Goal: Task Accomplishment & Management: Manage account settings

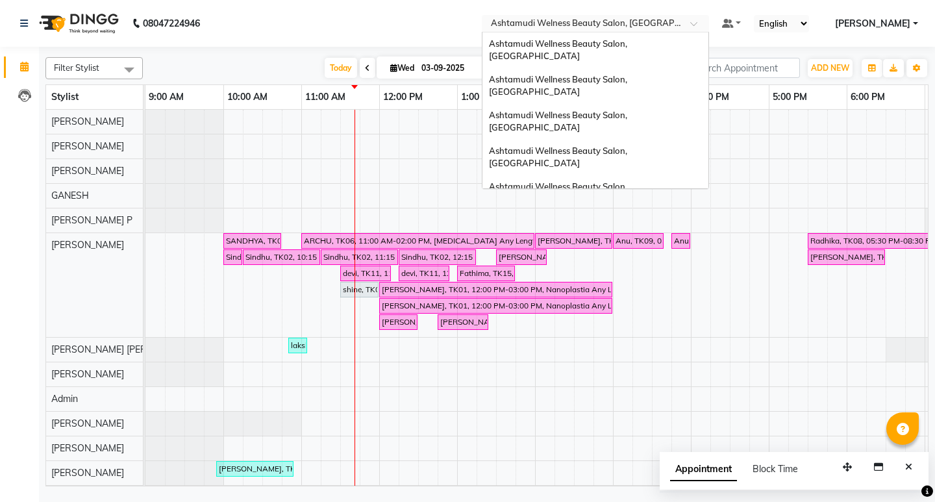
click at [707, 27] on span at bounding box center [698, 27] width 16 height 13
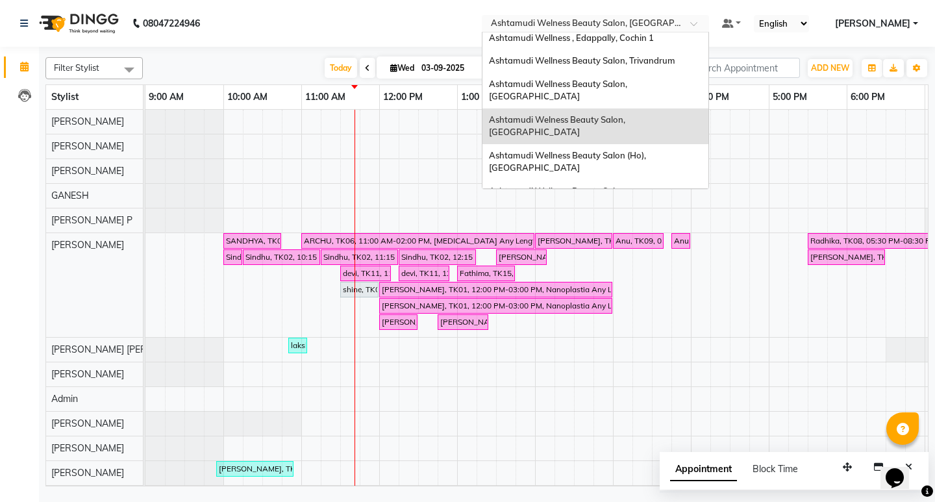
click at [664, 251] on div "Ashtamudi Beauty Lounge, [GEOGRAPHIC_DATA]" at bounding box center [596, 262] width 226 height 23
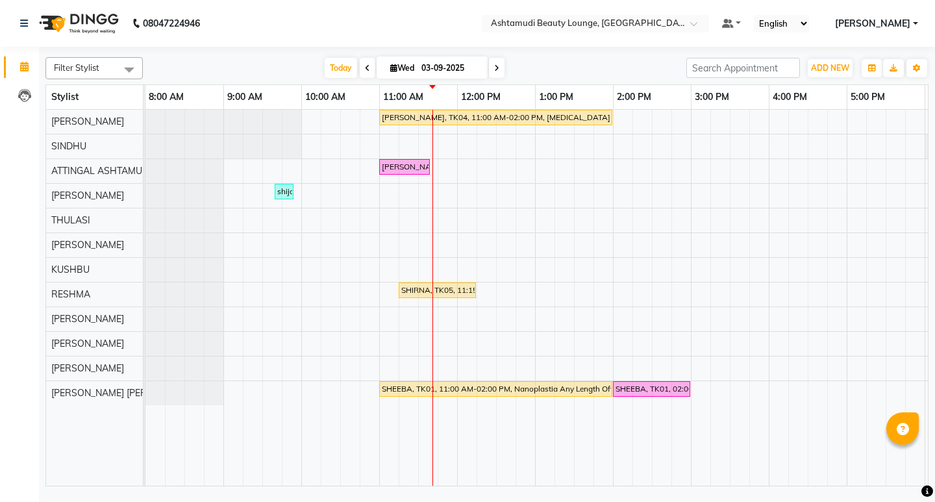
click at [490, 65] on span at bounding box center [497, 68] width 16 height 20
type input "[DATE]"
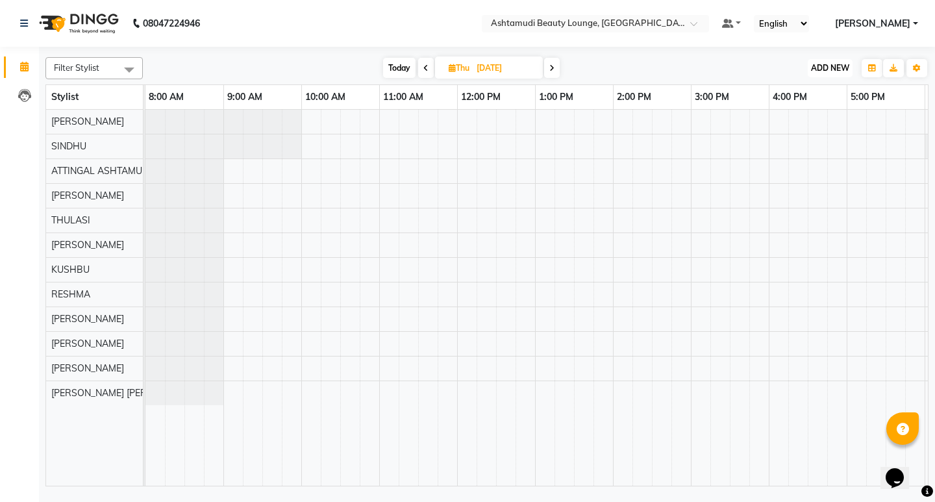
click at [827, 65] on span "ADD NEW" at bounding box center [830, 68] width 38 height 10
click at [796, 92] on button "Add Appointment" at bounding box center [800, 92] width 103 height 17
select select "tentative"
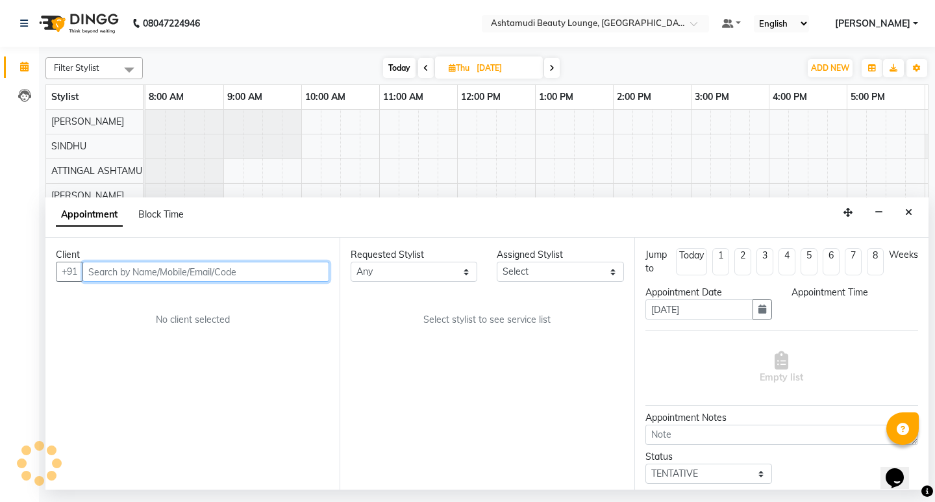
select select "540"
click at [243, 271] on input "text" at bounding box center [205, 272] width 247 height 20
paste input "917994490081"
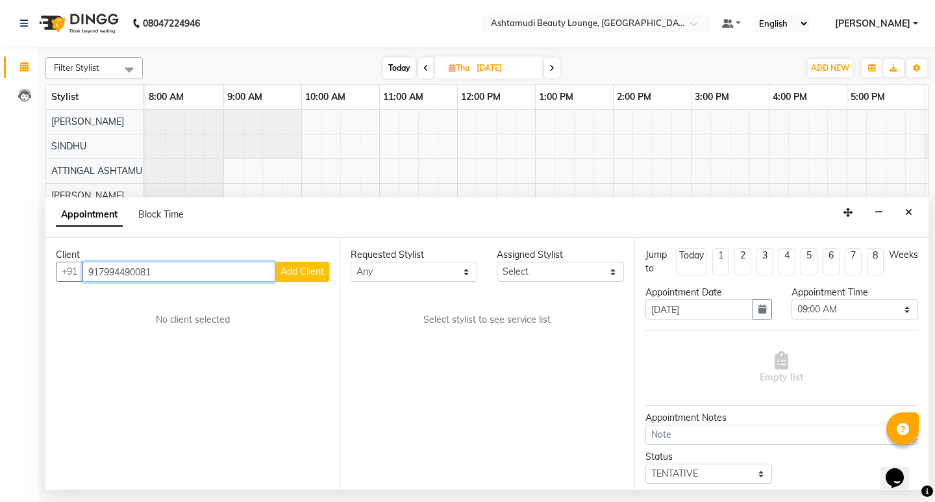
click at [101, 273] on input "917994490081" at bounding box center [178, 272] width 193 height 20
type input "7994490081"
click at [305, 267] on span "Add Client" at bounding box center [303, 272] width 44 height 12
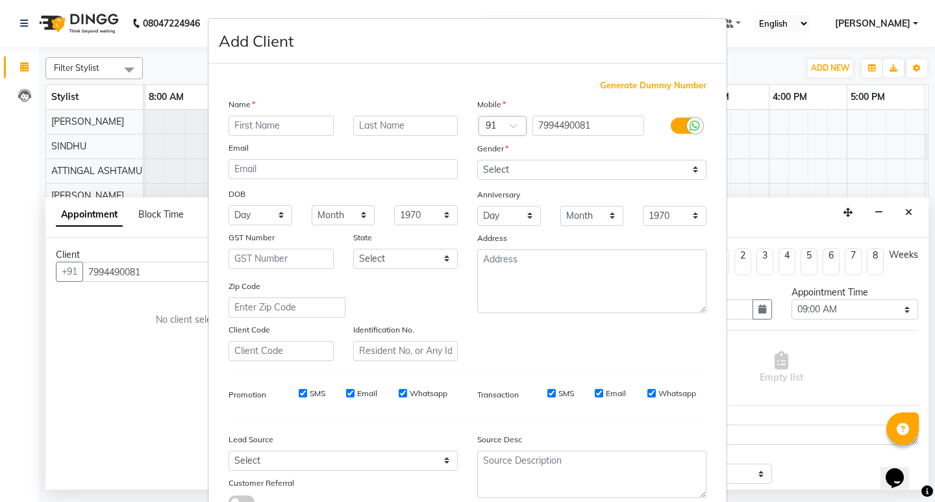
click at [247, 132] on input "text" at bounding box center [281, 126] width 105 height 20
type input "a"
type input "ADHITYA"
click at [504, 169] on select "Select Male Female Other Prefer Not To Say" at bounding box center [591, 170] width 229 height 20
select select "female"
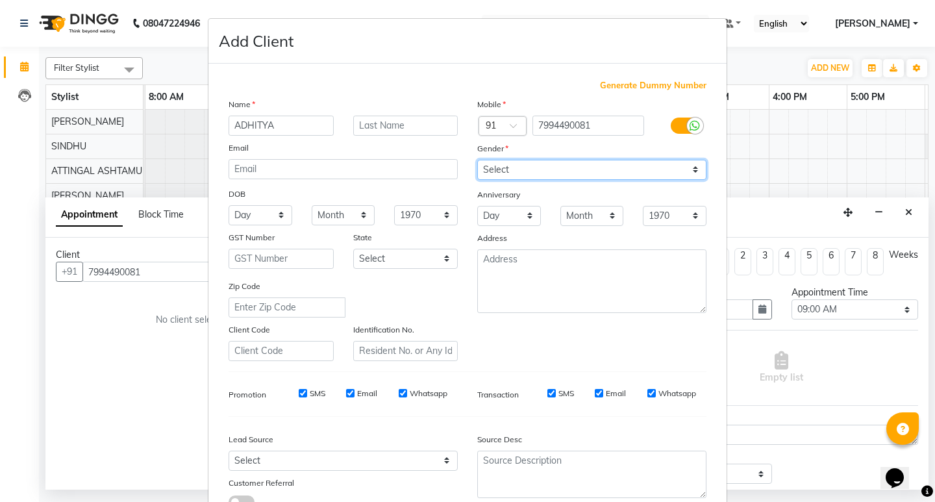
click at [477, 160] on select "Select Male Female Other Prefer Not To Say" at bounding box center [591, 170] width 229 height 20
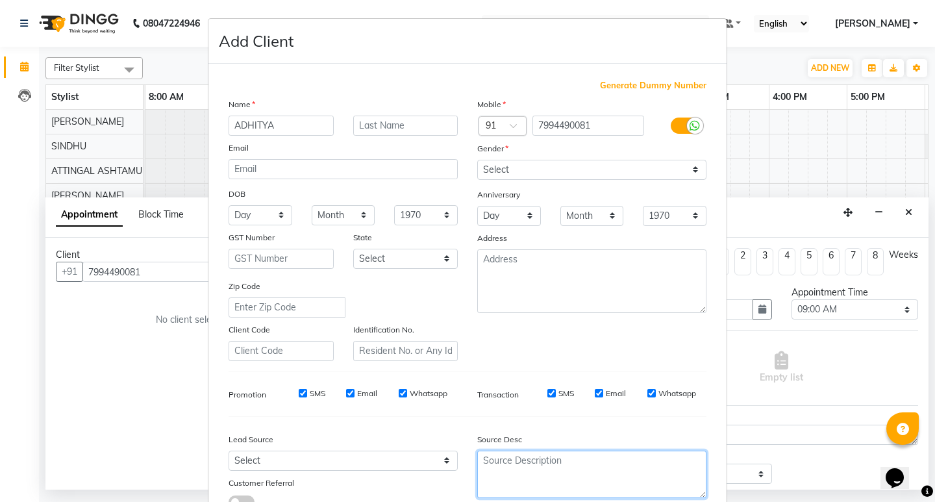
click at [502, 478] on textarea at bounding box center [591, 474] width 229 height 47
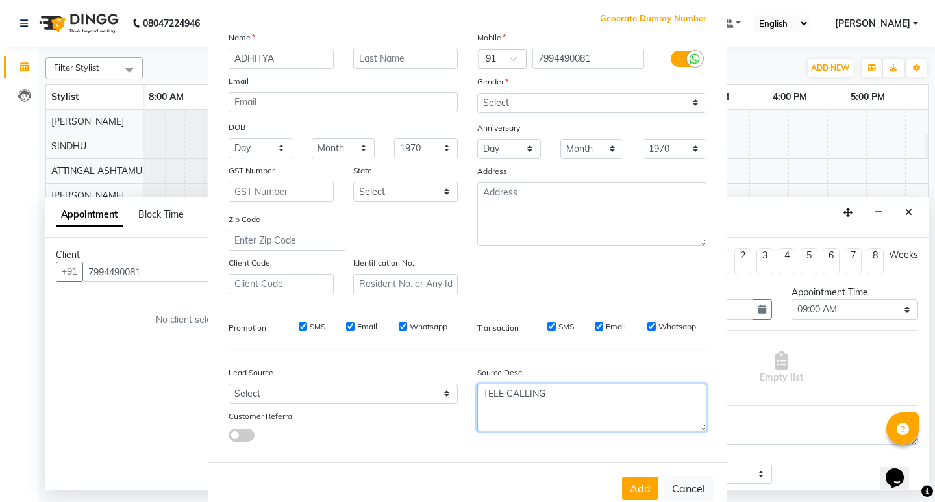
scroll to position [97, 0]
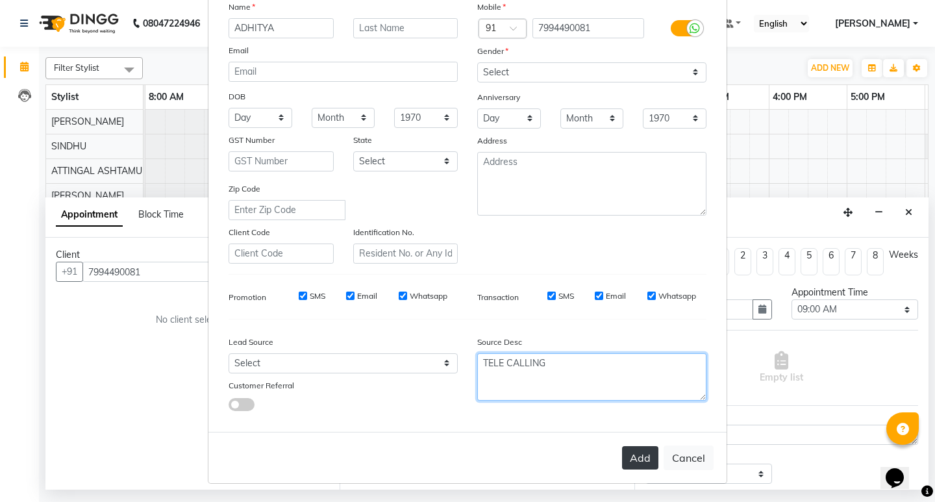
type textarea "TELE CALLING"
click at [636, 462] on button "Add" at bounding box center [640, 457] width 36 height 23
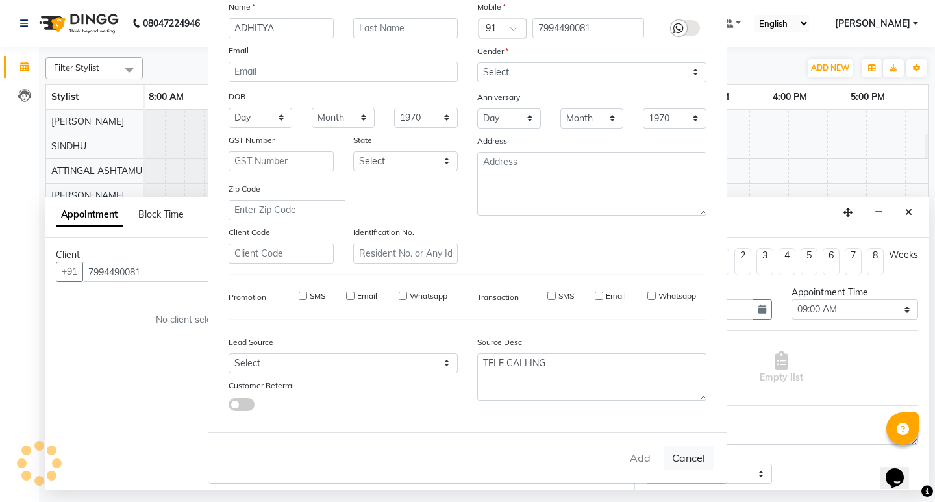
type input "79******81"
select select
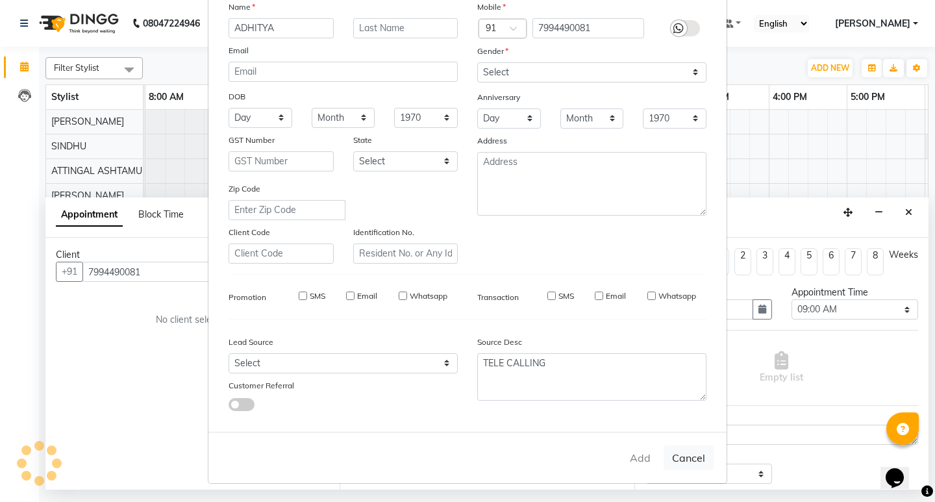
select select
checkbox input "false"
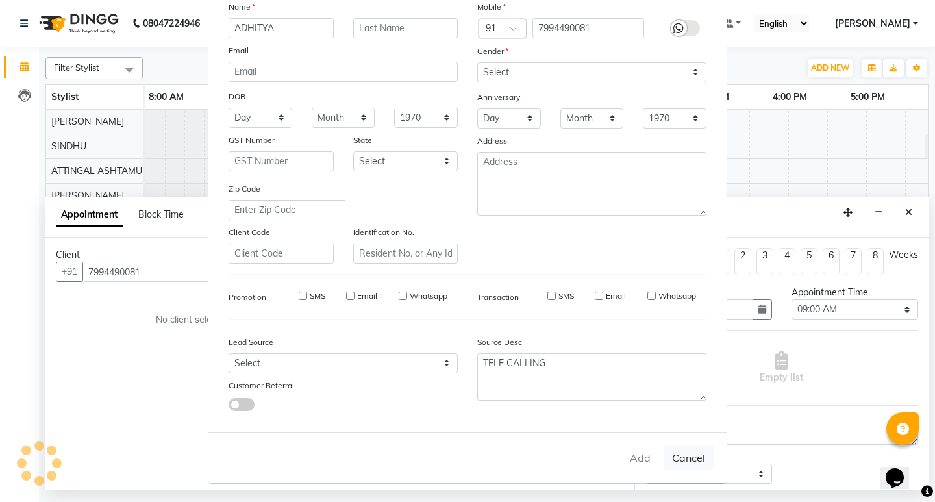
checkbox input "false"
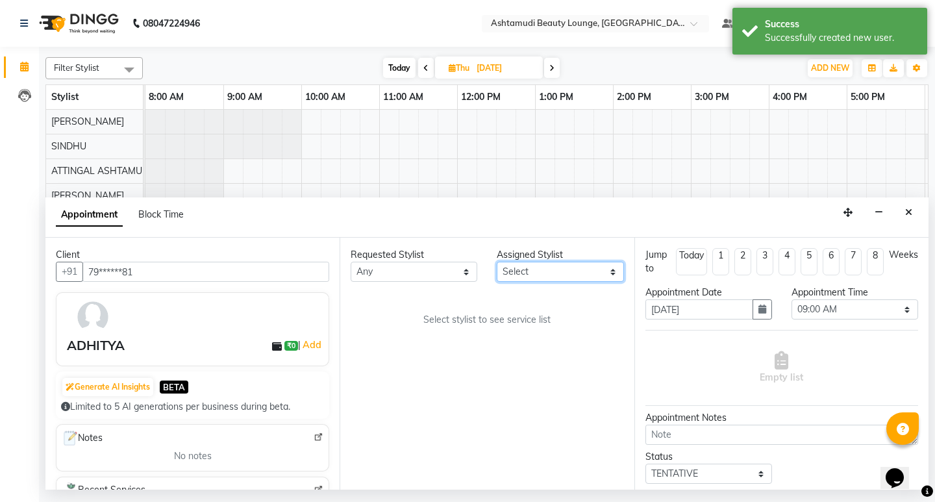
click at [591, 272] on select "Select ABHIRAMI THAMPI ARYA A ARYA G ATTINGAL ASHTAMUDI KUSHBU Leena Jose Marti…" at bounding box center [560, 272] width 127 height 20
select select "27460"
click at [497, 262] on select "Select ABHIRAMI THAMPI ARYA A ARYA G ATTINGAL ASHTAMUDI KUSHBU Leena Jose Marti…" at bounding box center [560, 272] width 127 height 20
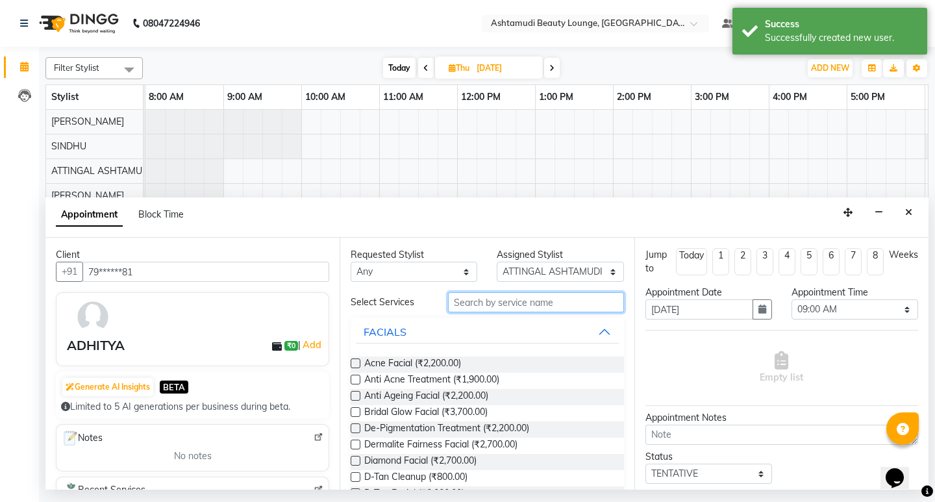
click at [487, 302] on input "text" at bounding box center [535, 302] width 175 height 20
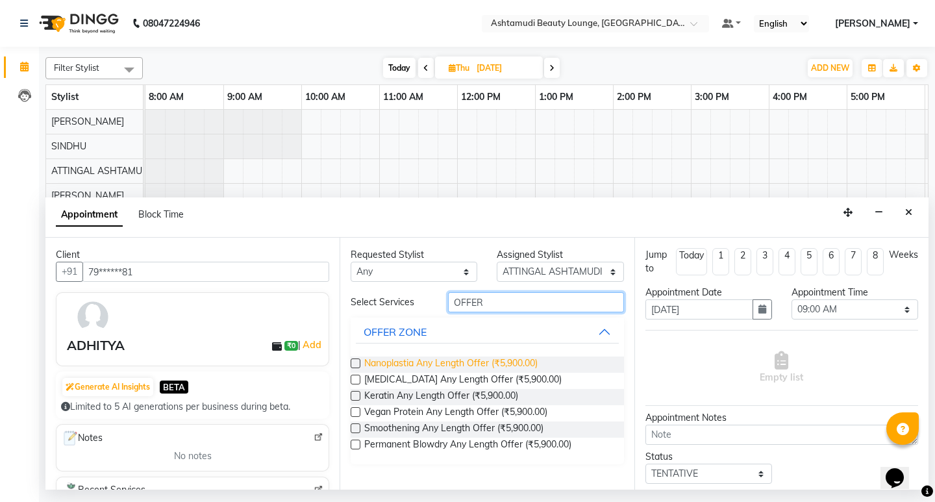
type input "OFFER"
click at [521, 361] on span "Nanoplastia Any Length Offer (₹5,900.00)" at bounding box center [450, 365] width 173 height 16
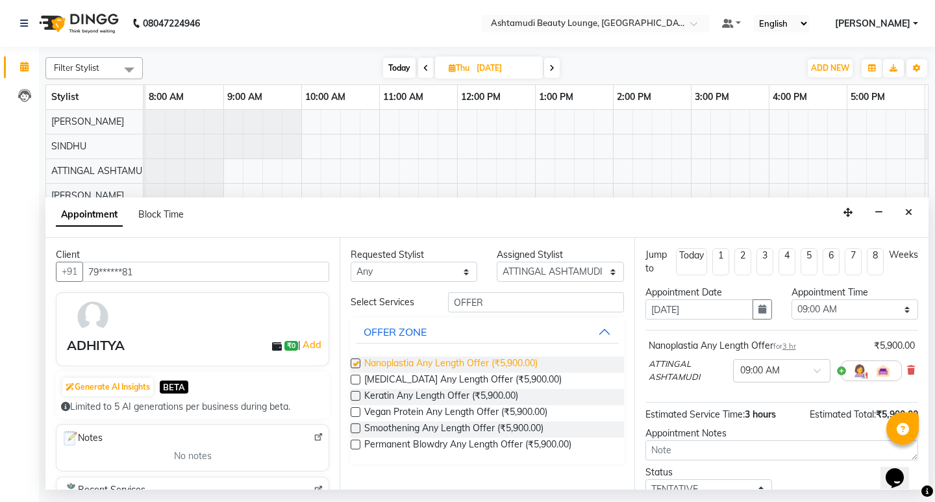
checkbox input "false"
click at [880, 321] on div "Appointment Time Select 09:00 AM 09:15 AM 09:30 AM 09:45 AM 10:00 AM 10:15 AM 1…" at bounding box center [855, 308] width 146 height 44
click at [860, 303] on select "Select 09:00 AM 09:15 AM 09:30 AM 09:45 AM 10:00 AM 10:15 AM 10:30 AM 10:45 AM …" at bounding box center [855, 309] width 127 height 20
select select "690"
click at [792, 299] on select "Select 09:00 AM 09:15 AM 09:30 AM 09:45 AM 10:00 AM 10:15 AM 10:30 AM 10:45 AM …" at bounding box center [855, 309] width 127 height 20
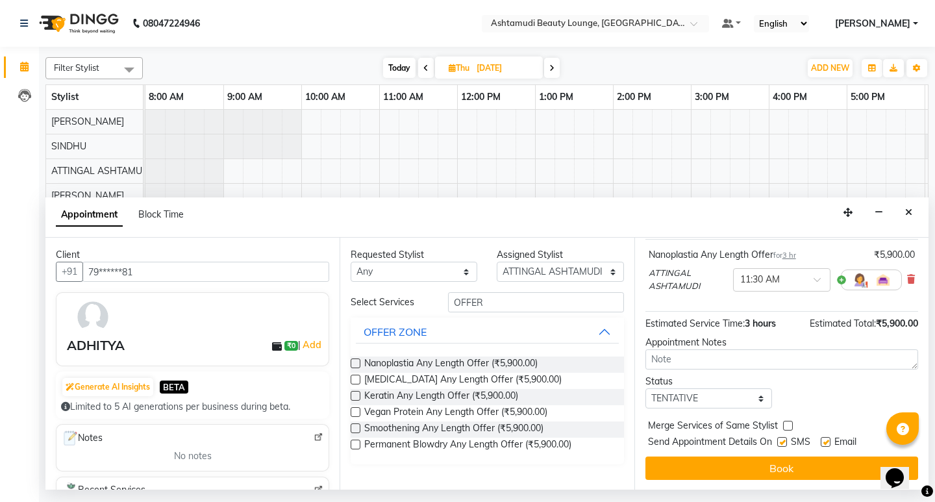
scroll to position [92, 0]
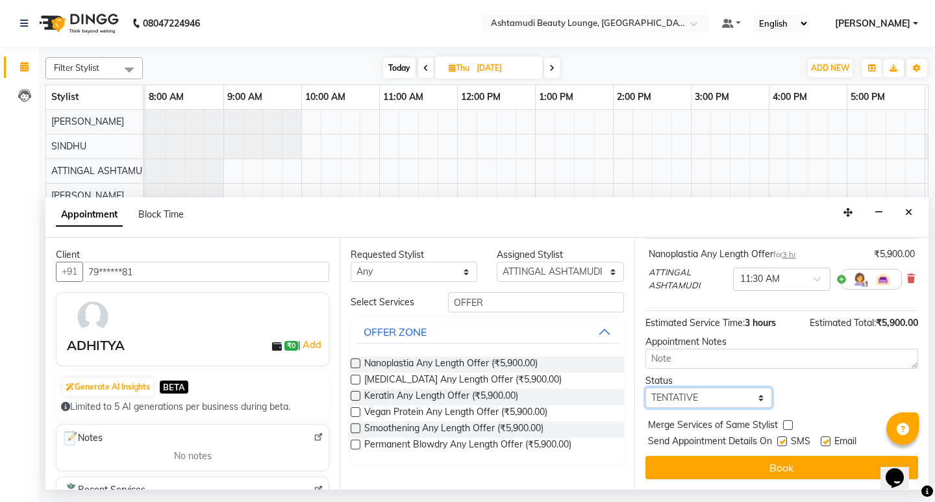
click at [693, 396] on select "Select TENTATIVE CONFIRM UPCOMING" at bounding box center [709, 398] width 127 height 20
select select "confirm booking"
click at [646, 388] on select "Select TENTATIVE CONFIRM UPCOMING" at bounding box center [709, 398] width 127 height 20
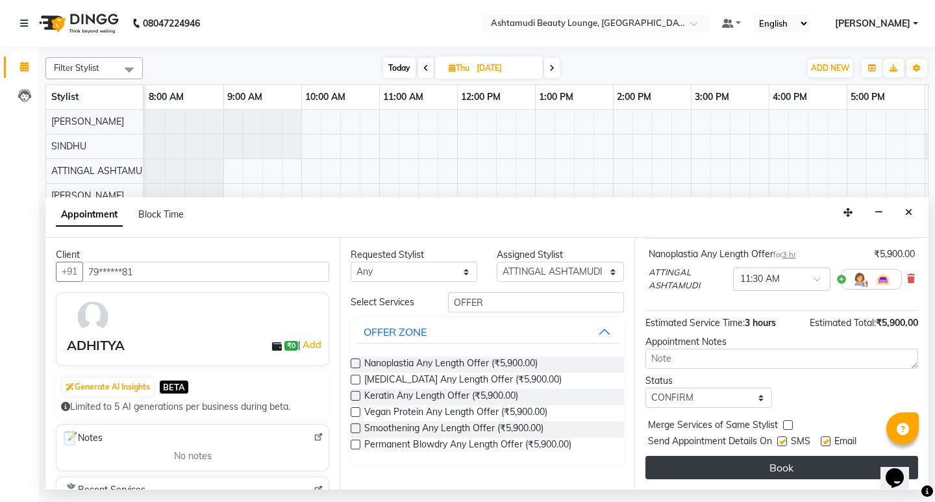
click at [760, 471] on button "Book" at bounding box center [782, 467] width 273 height 23
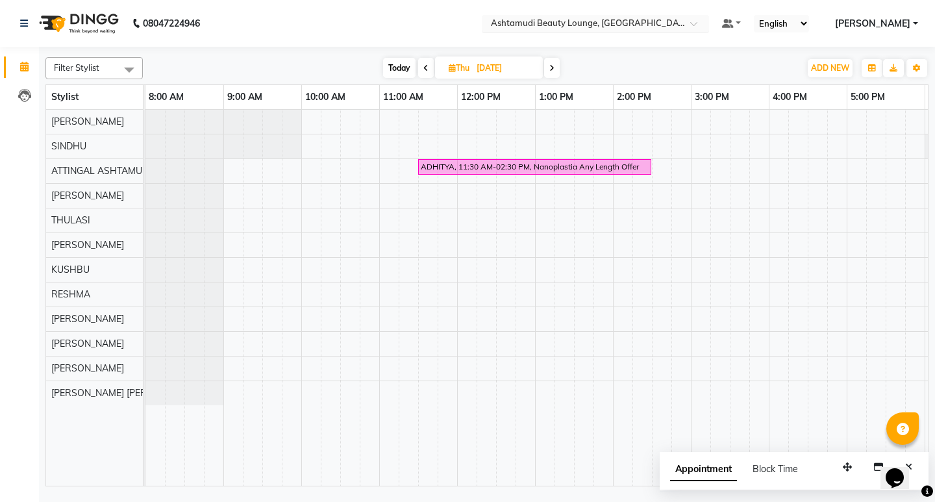
click at [677, 25] on input "text" at bounding box center [582, 24] width 188 height 13
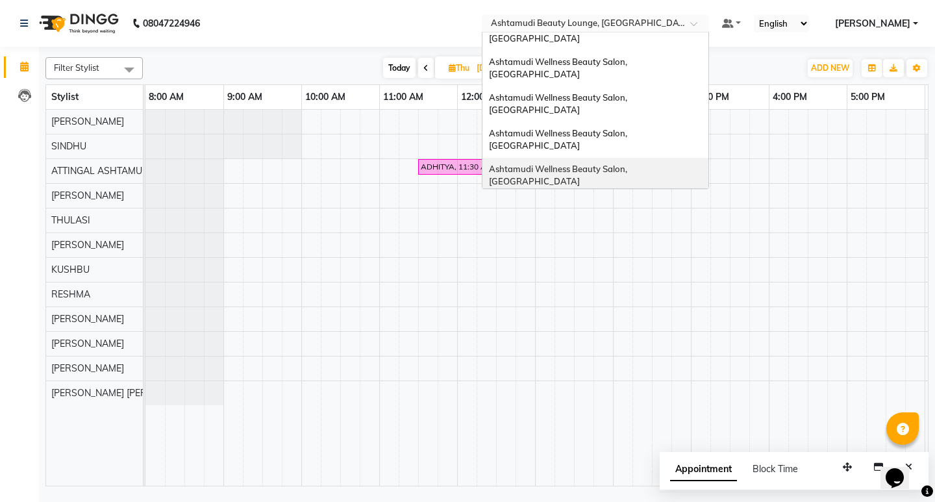
scroll to position [0, 0]
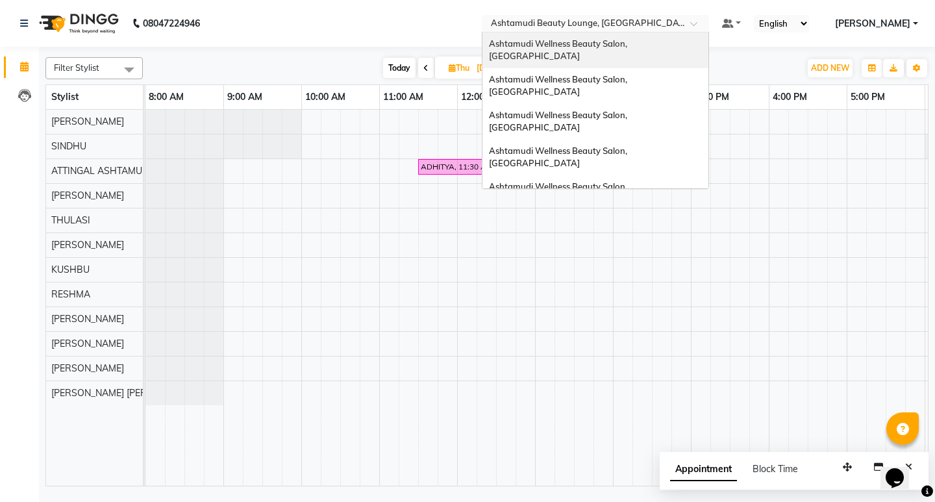
click at [629, 47] on span "Ashtamudi Wellness Beauty Salon, [GEOGRAPHIC_DATA]" at bounding box center [559, 49] width 140 height 23
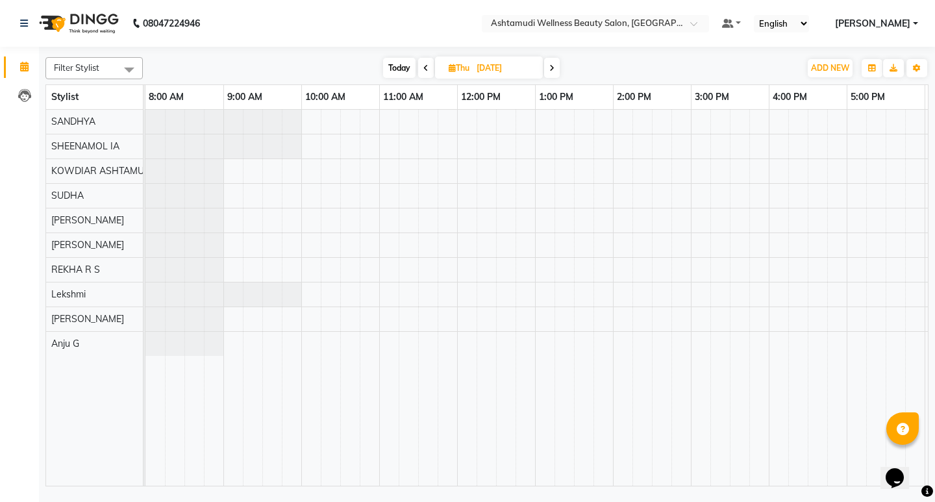
click at [426, 67] on icon at bounding box center [425, 68] width 5 height 8
type input "03-09-2025"
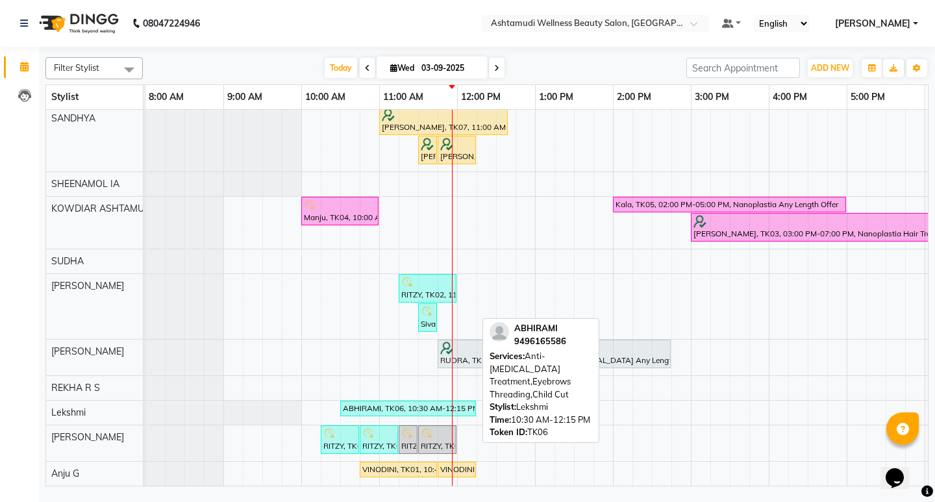
scroll to position [13, 0]
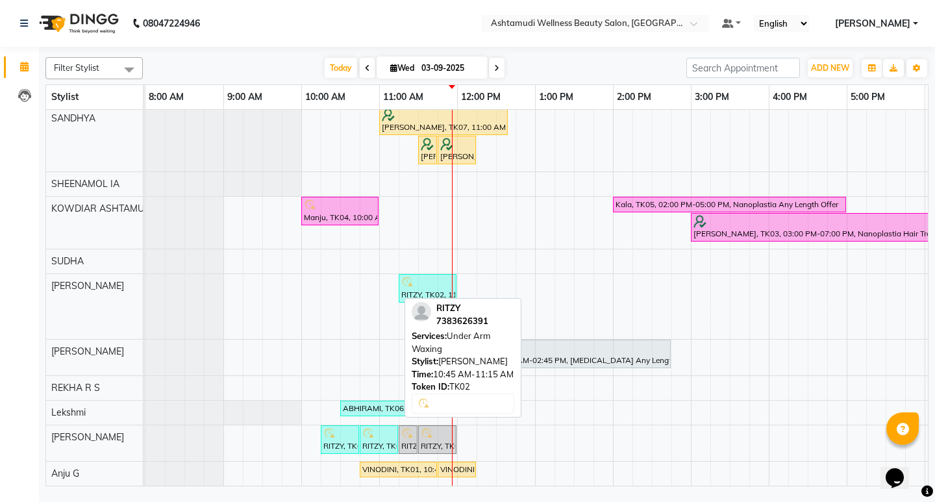
click at [374, 439] on div "RITZY, TK02, 10:45 AM-11:15 AM, Under Arm Waxing" at bounding box center [379, 439] width 36 height 25
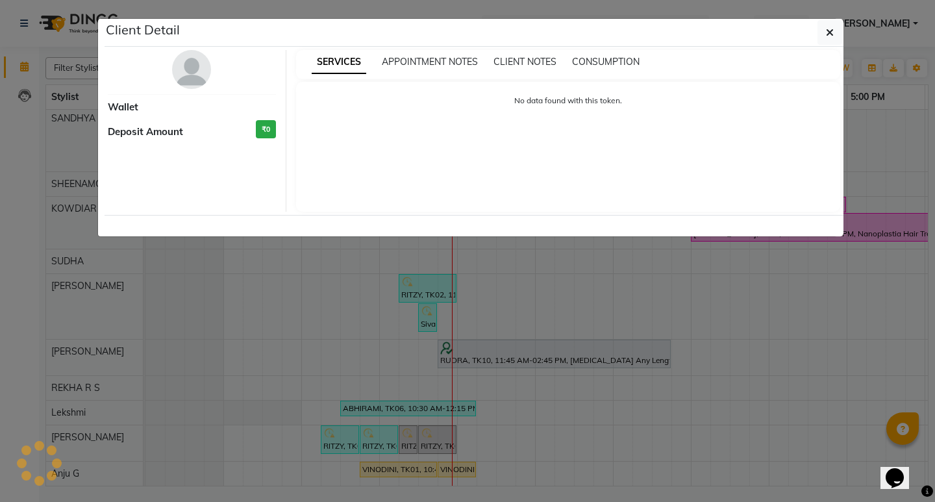
select select "3"
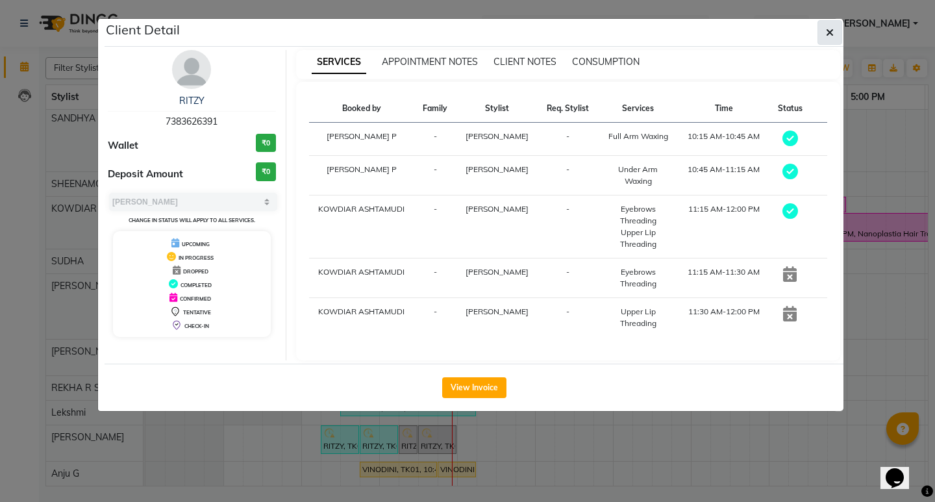
click at [833, 30] on icon "button" at bounding box center [830, 32] width 8 height 10
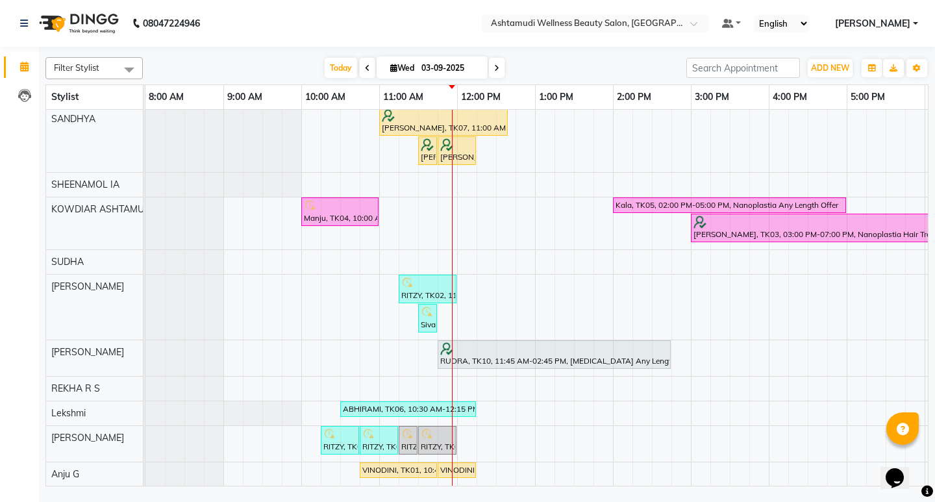
scroll to position [0, 0]
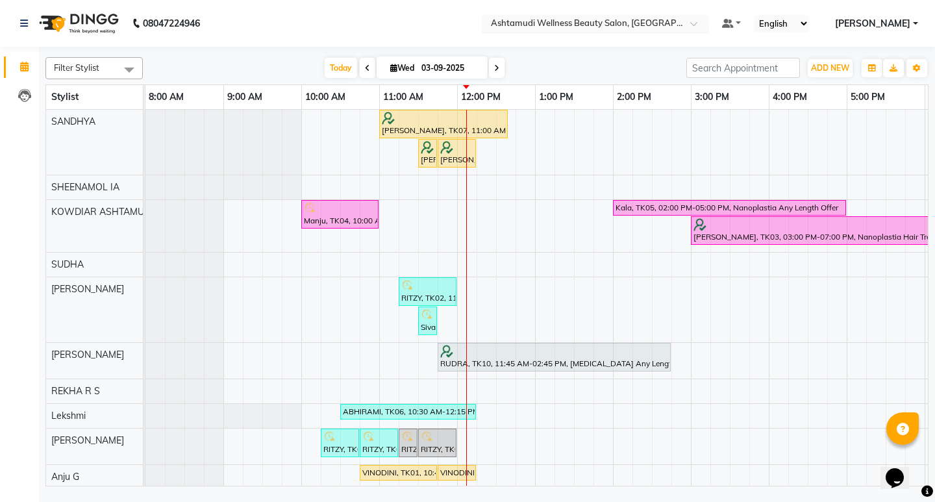
click at [677, 24] on input "text" at bounding box center [582, 24] width 188 height 13
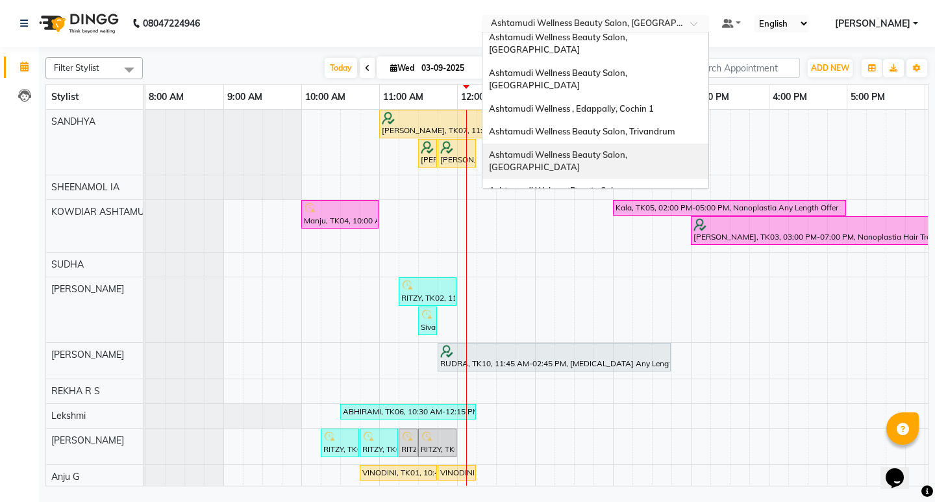
scroll to position [130, 0]
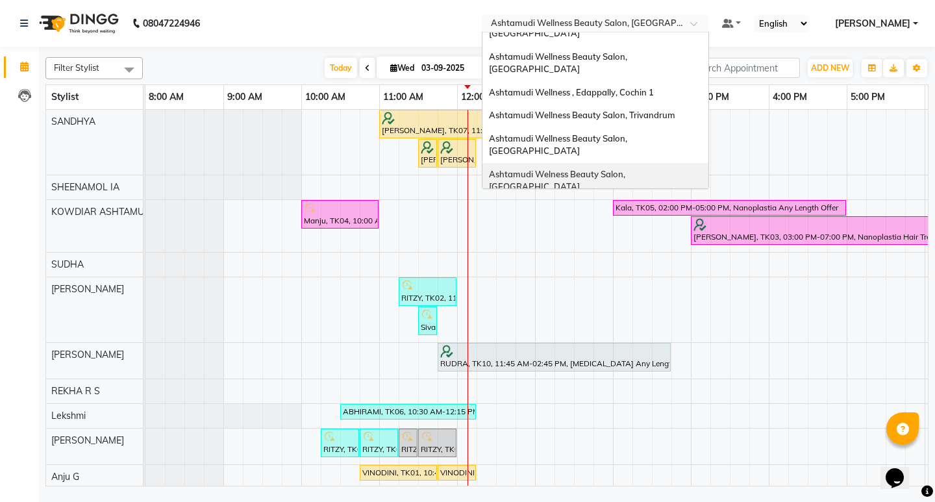
click at [627, 169] on span "Ashtamudi Welness Beauty Salon, [GEOGRAPHIC_DATA]" at bounding box center [558, 180] width 138 height 23
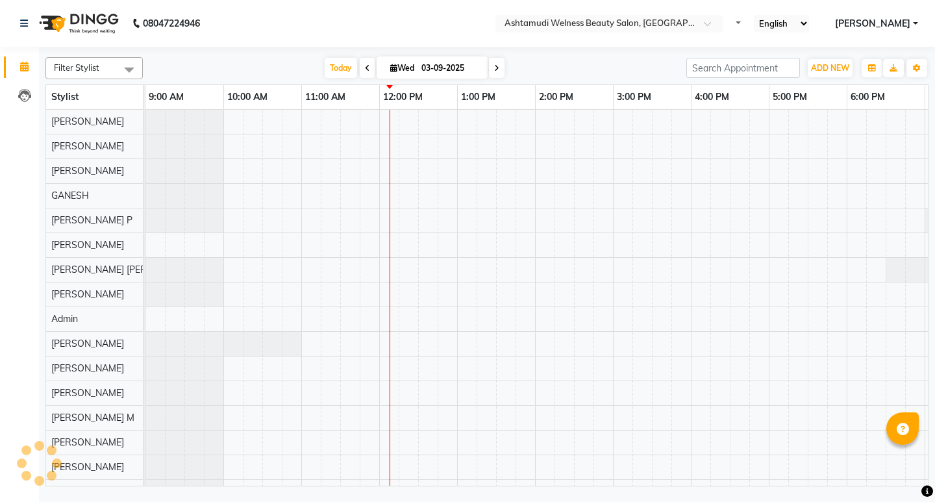
select select "en"
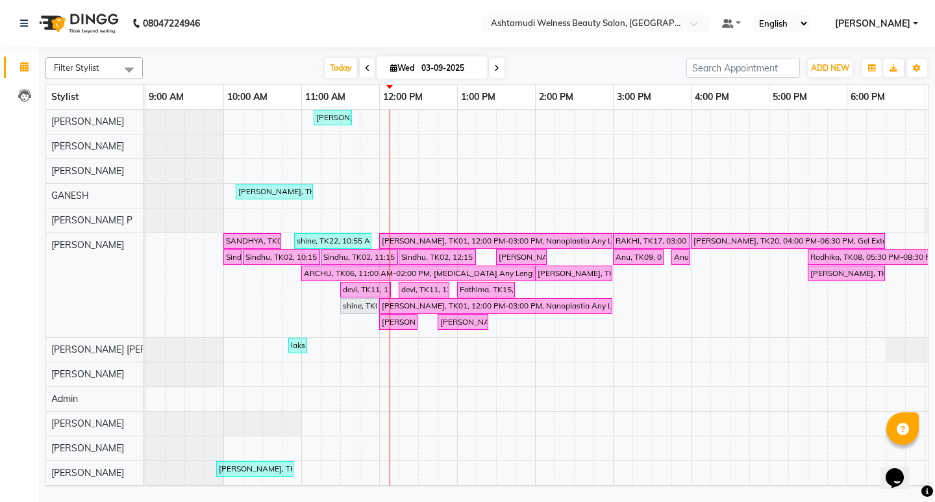
click at [499, 66] on span at bounding box center [497, 68] width 16 height 20
type input "[DATE]"
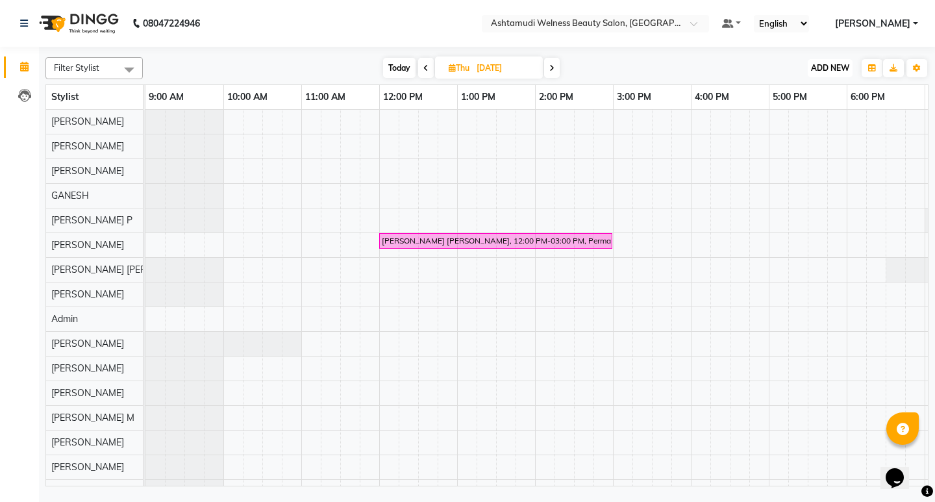
drag, startPoint x: 827, startPoint y: 62, endPoint x: 840, endPoint y: 101, distance: 41.1
click at [827, 66] on button "ADD NEW Toggle Dropdown" at bounding box center [830, 68] width 45 height 18
click at [815, 90] on button "Add Appointment" at bounding box center [800, 92] width 103 height 17
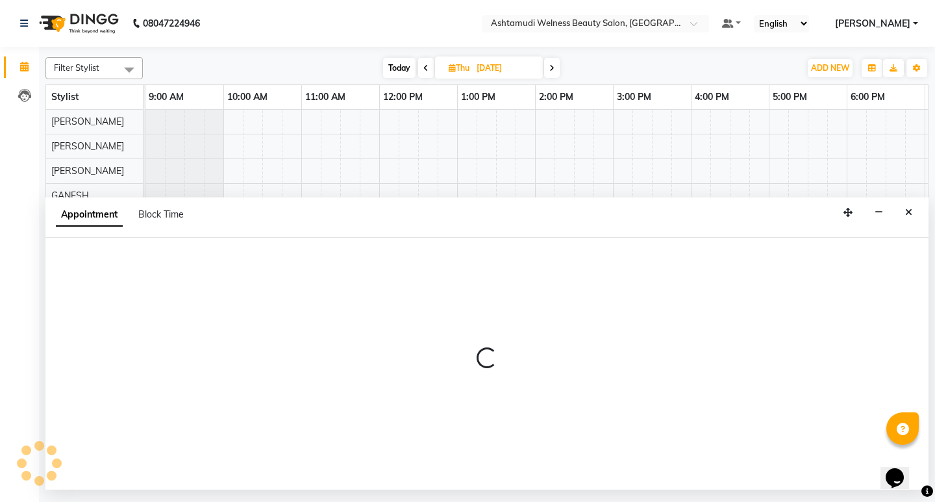
select select "600"
select select "tentative"
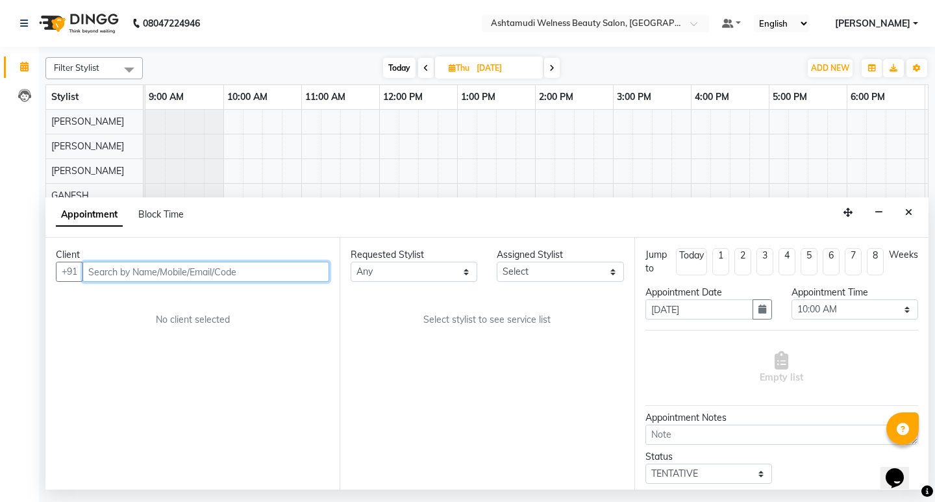
click at [137, 273] on input "text" at bounding box center [205, 272] width 247 height 20
paste input "7034682014"
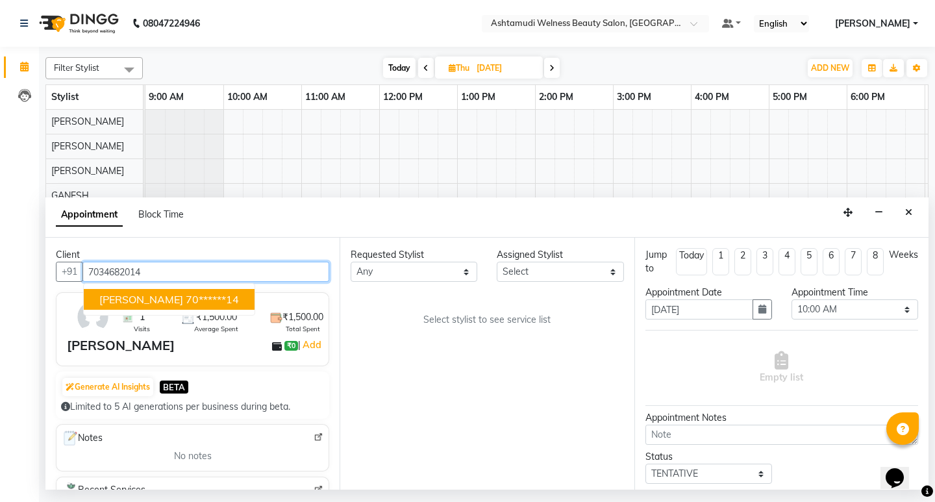
click at [136, 299] on span "vyshnavi" at bounding box center [141, 299] width 84 height 13
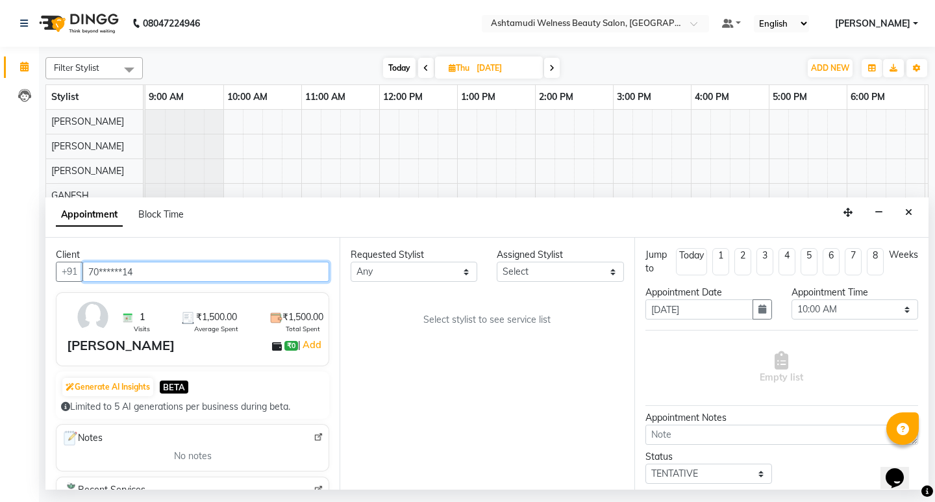
type input "70******14"
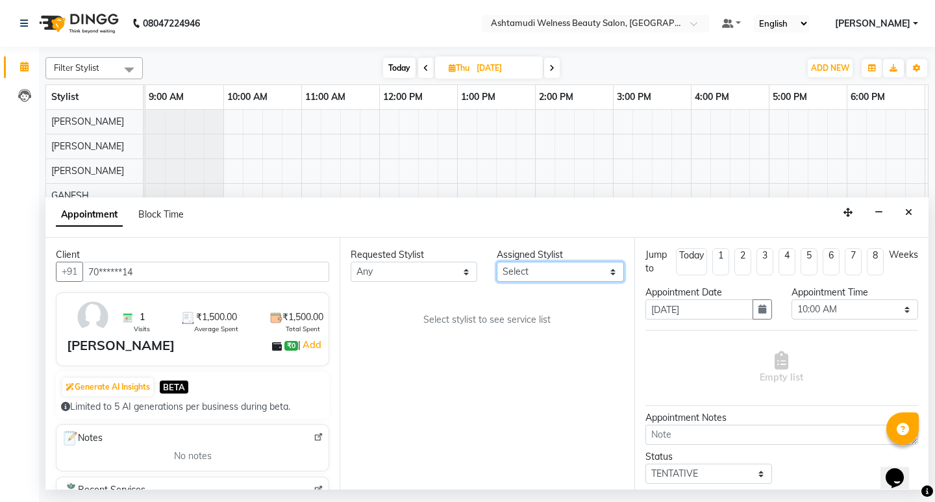
click at [596, 273] on select "Select ADITHYA TAMANG Admin ALTHAF Anitha ATHIRA SANAL BETZA M BINU DEVIKA GANE…" at bounding box center [560, 272] width 127 height 20
select select "25976"
click at [497, 262] on select "Select ADITHYA TAMANG Admin ALTHAF Anitha ATHIRA SANAL BETZA M BINU DEVIKA GANE…" at bounding box center [560, 272] width 127 height 20
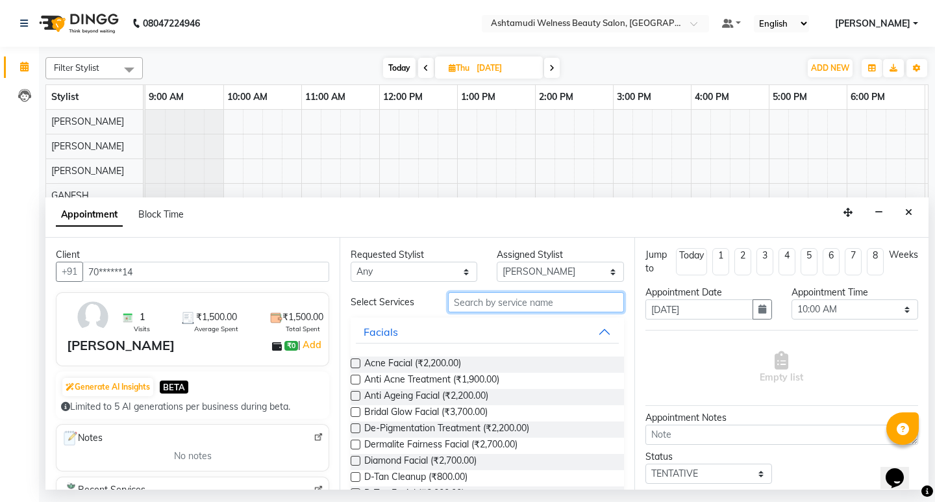
click at [475, 302] on input "text" at bounding box center [535, 302] width 175 height 20
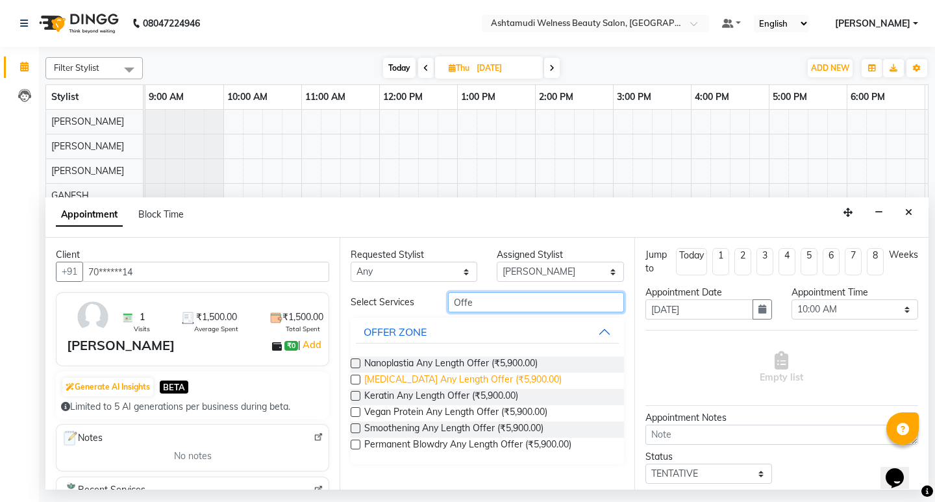
type input "Offe"
click at [505, 379] on span "Botox Any Length Offer (₹5,900.00)" at bounding box center [462, 381] width 197 height 16
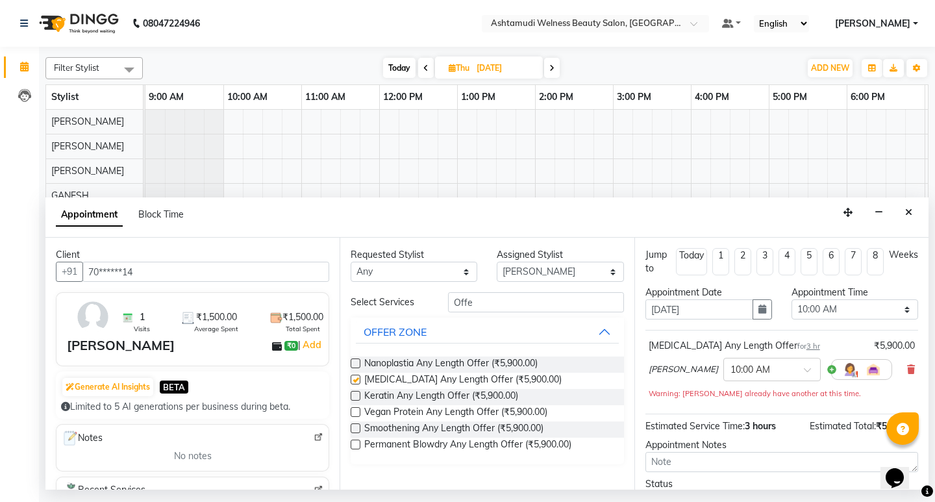
checkbox input "false"
click at [859, 310] on select "Select 10:00 AM 10:15 AM 10:30 AM 10:45 AM 11:00 AM 11:15 AM 11:30 AM 11:45 AM …" at bounding box center [855, 309] width 127 height 20
click at [792, 299] on select "Select 10:00 AM 10:15 AM 10:30 AM 10:45 AM 11:00 AM 11:15 AM 11:30 AM 11:45 AM …" at bounding box center [855, 309] width 127 height 20
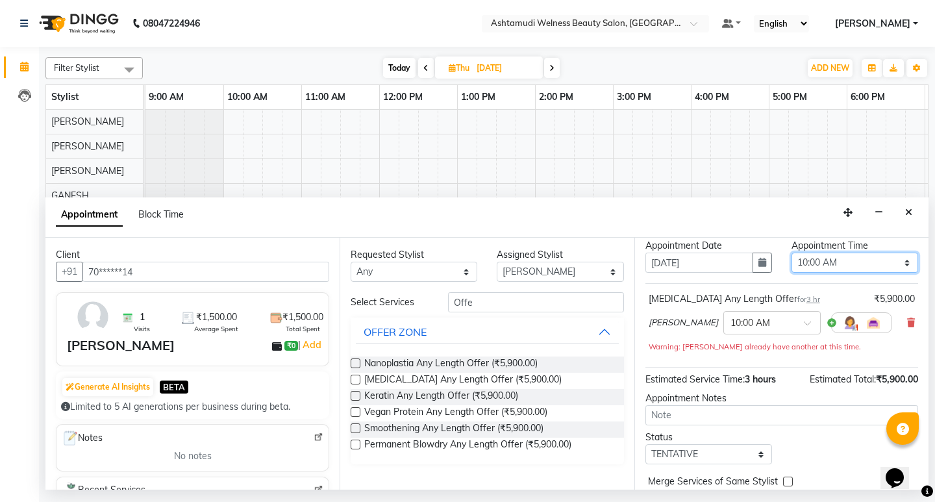
scroll to position [84, 0]
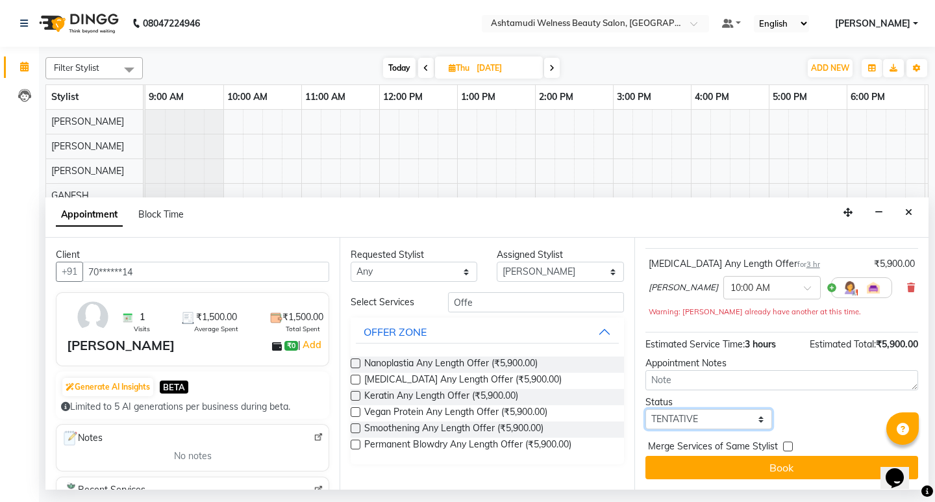
click at [734, 415] on select "Select TENTATIVE CONFIRM UPCOMING" at bounding box center [709, 419] width 127 height 20
select select "confirm booking"
click at [646, 409] on select "Select TENTATIVE CONFIRM UPCOMING" at bounding box center [709, 419] width 127 height 20
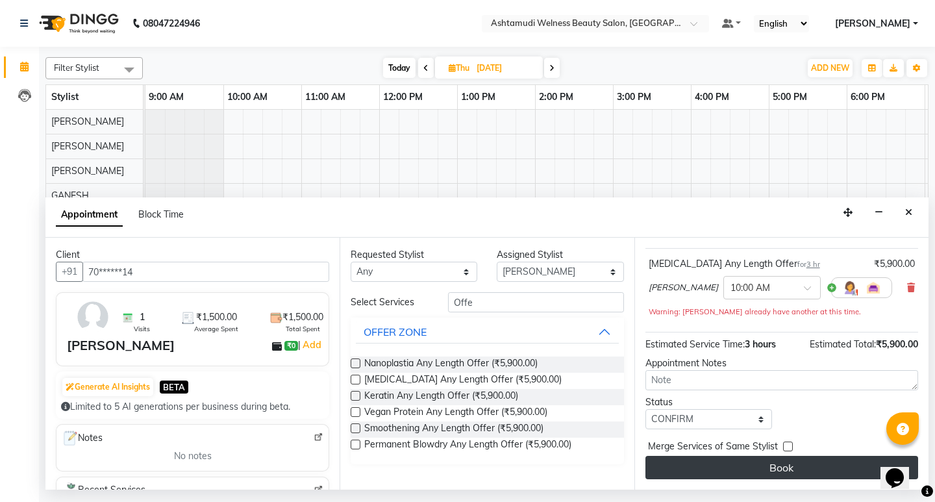
click at [796, 475] on button "Book" at bounding box center [782, 467] width 273 height 23
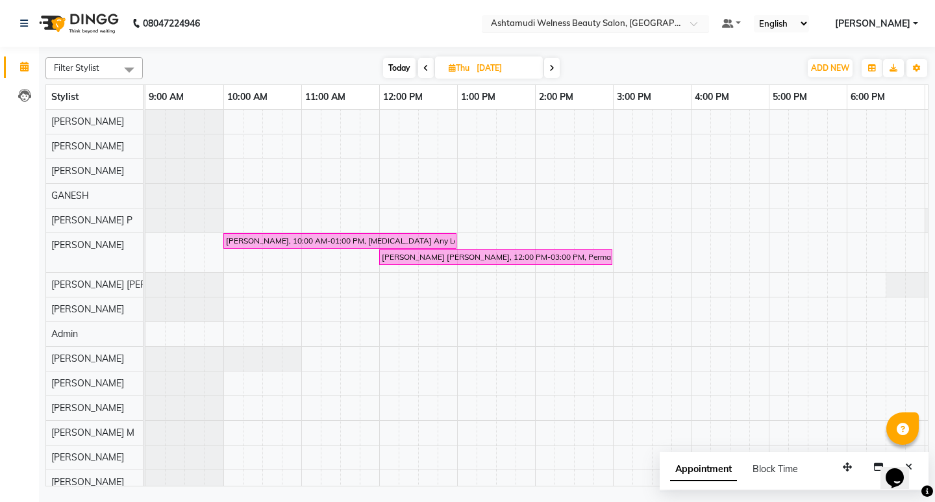
click at [707, 23] on span at bounding box center [698, 27] width 16 height 13
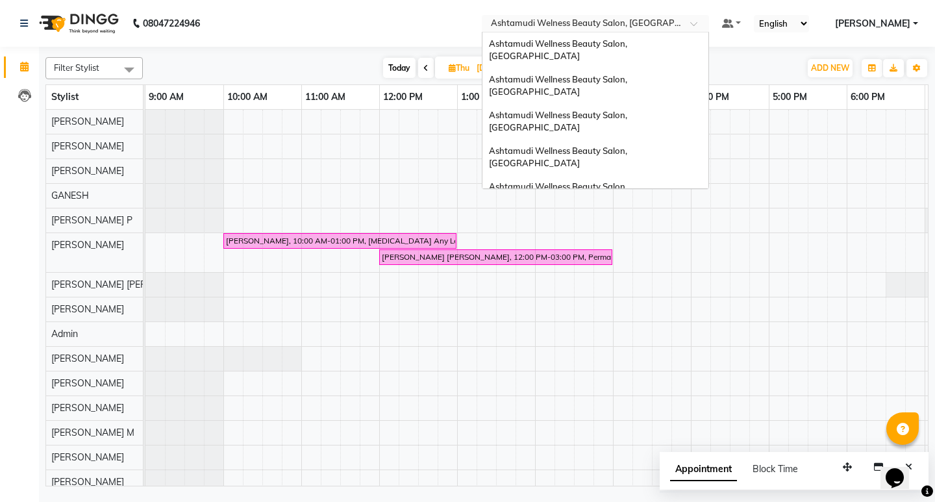
scroll to position [184, 0]
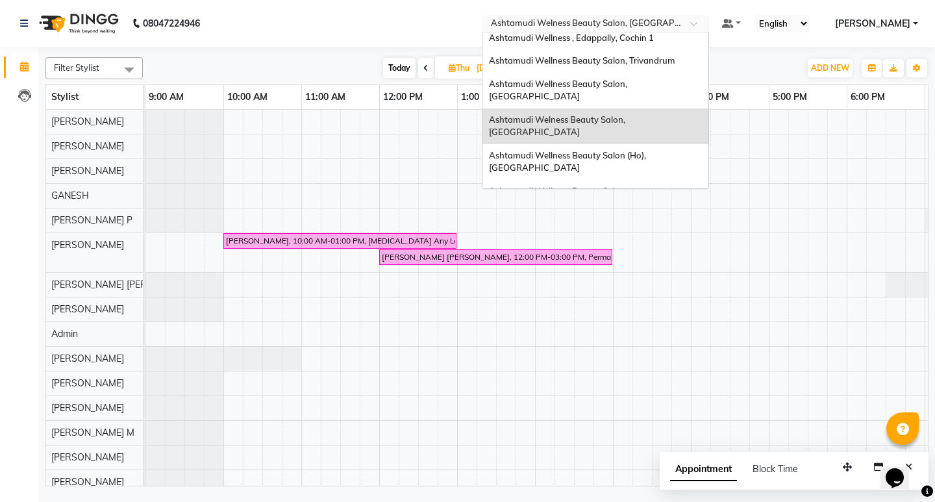
click at [629, 221] on span "Ashtamudi Wellness Beauty Salon, [GEOGRAPHIC_DATA]" at bounding box center [559, 232] width 140 height 23
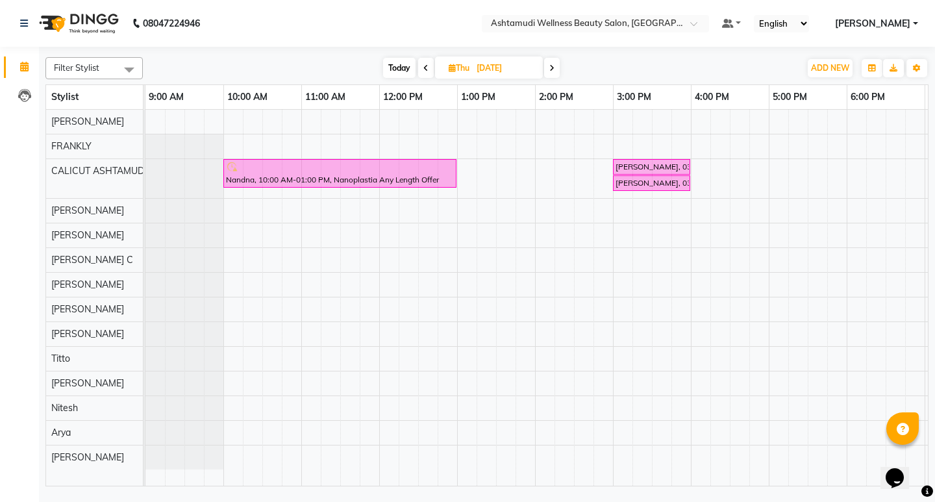
click at [554, 74] on span at bounding box center [552, 68] width 16 height 20
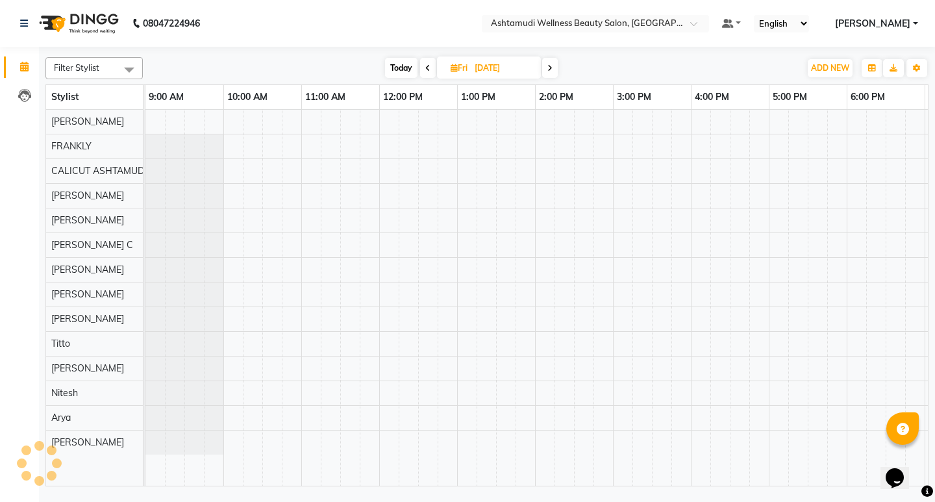
scroll to position [0, 234]
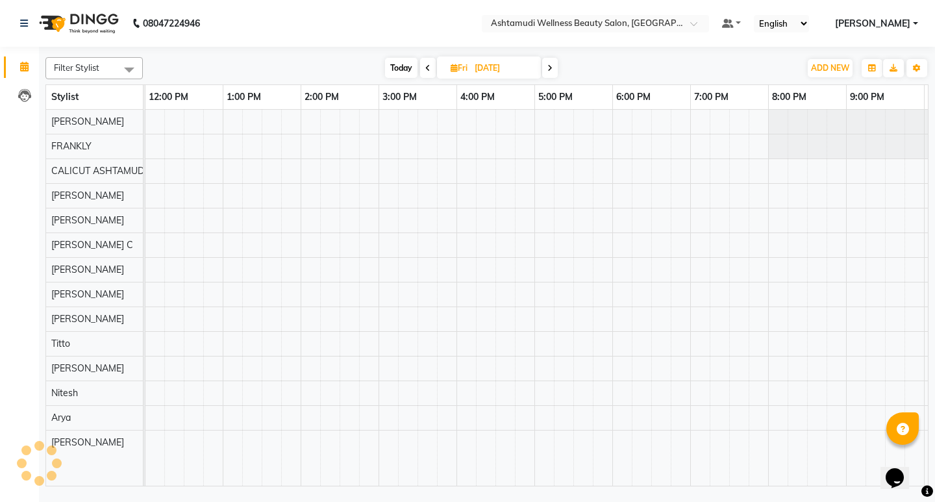
click at [554, 74] on span at bounding box center [550, 68] width 16 height 20
type input "[DATE]"
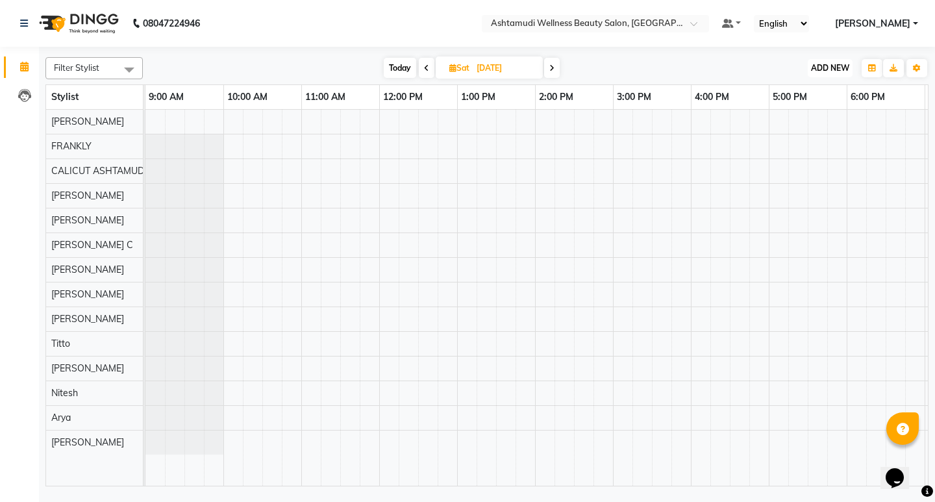
click at [837, 71] on span "ADD NEW" at bounding box center [830, 68] width 38 height 10
click at [805, 95] on button "Add Appointment" at bounding box center [800, 92] width 103 height 17
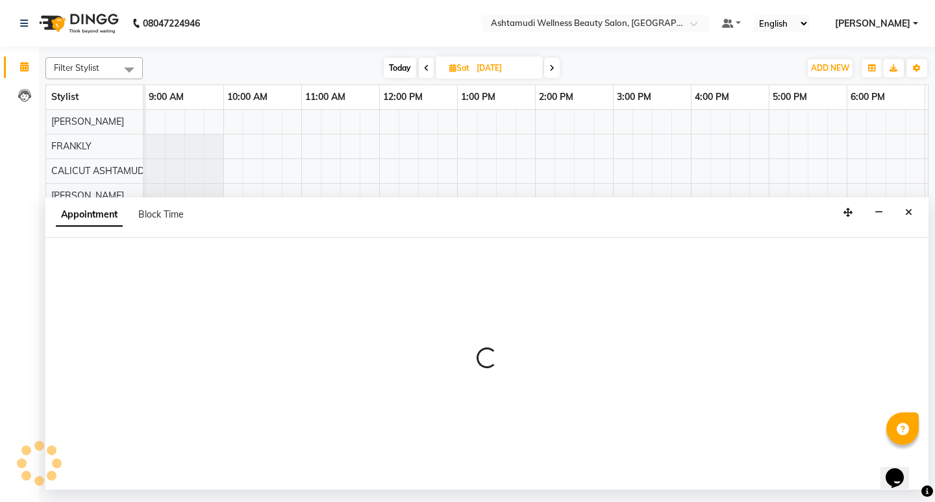
select select "600"
select select "tentative"
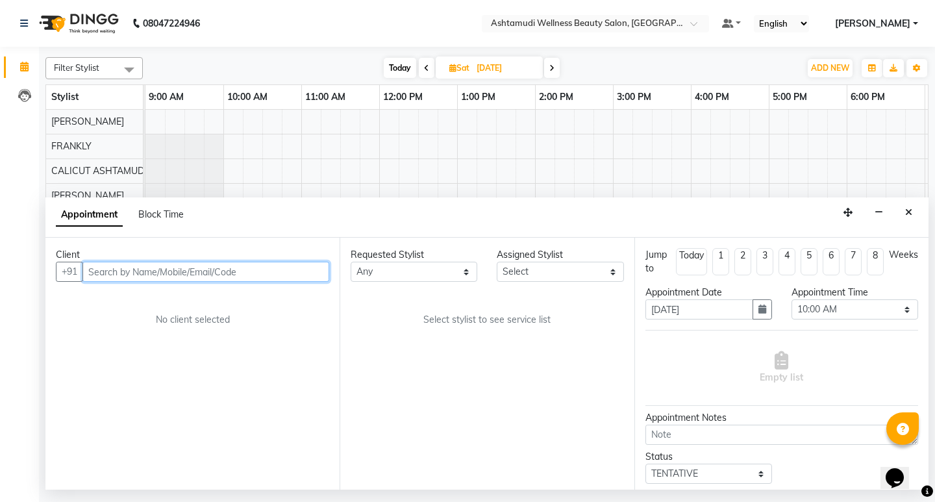
click at [202, 273] on input "text" at bounding box center [205, 272] width 247 height 20
paste input "917907108986"
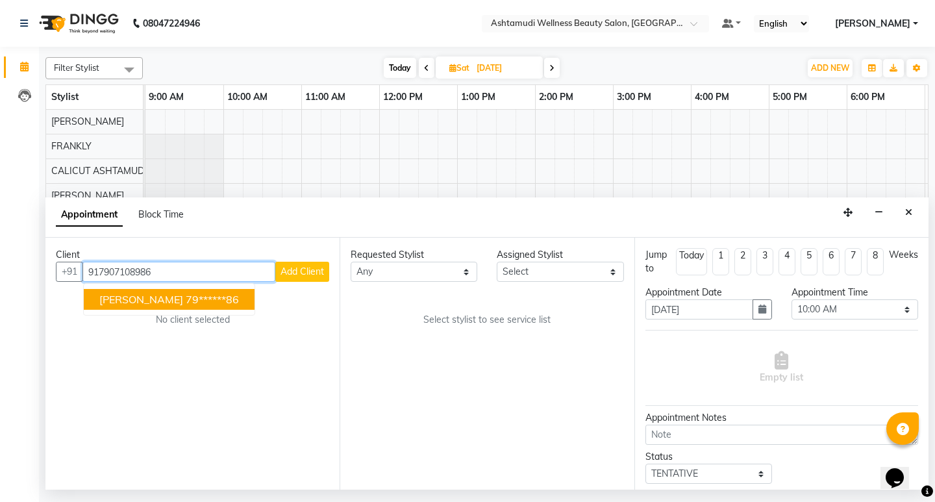
click at [121, 299] on span "Anjana" at bounding box center [141, 299] width 84 height 13
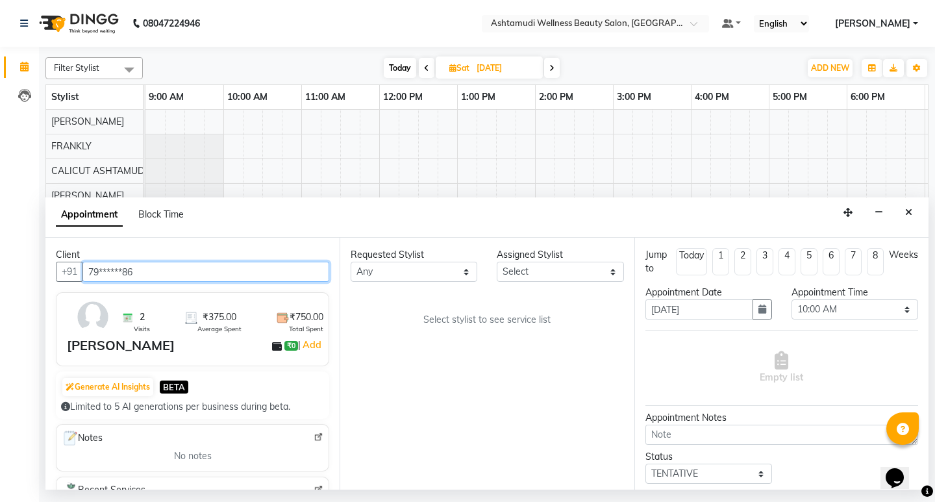
type input "79******86"
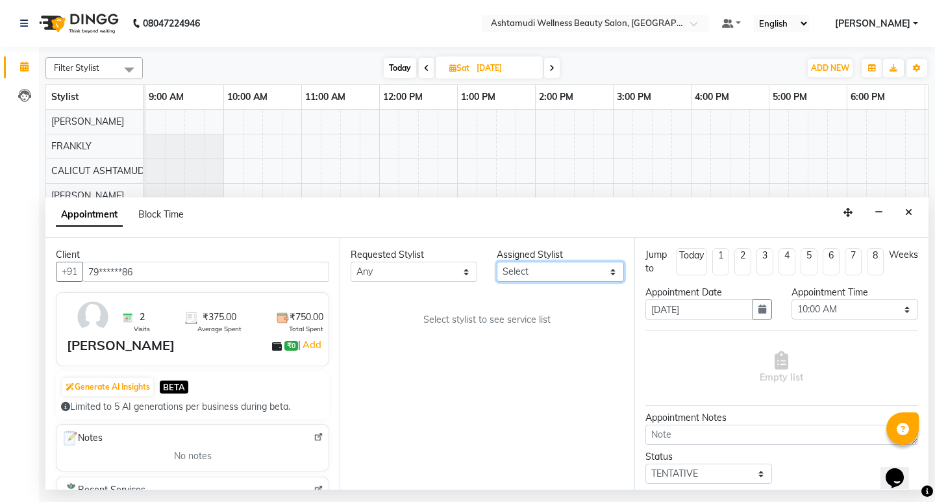
click at [583, 275] on select "Select Amala George AMBILI C ANJANA DAS ANKITHA Arya CALICUT ASHTAMUDI FRANKLY …" at bounding box center [560, 272] width 127 height 20
select select "27314"
click at [497, 262] on select "Select Amala George AMBILI C ANJANA DAS ANKITHA Arya CALICUT ASHTAMUDI FRANKLY …" at bounding box center [560, 272] width 127 height 20
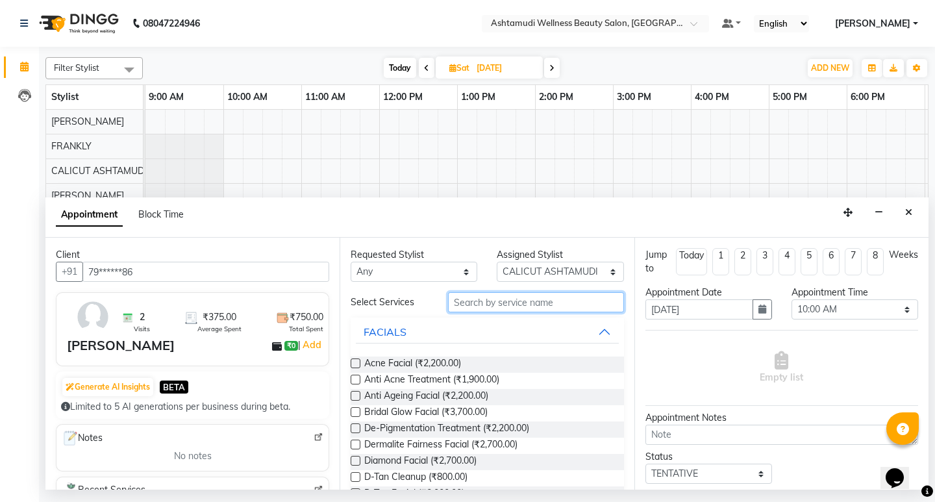
click at [499, 307] on input "text" at bounding box center [535, 302] width 175 height 20
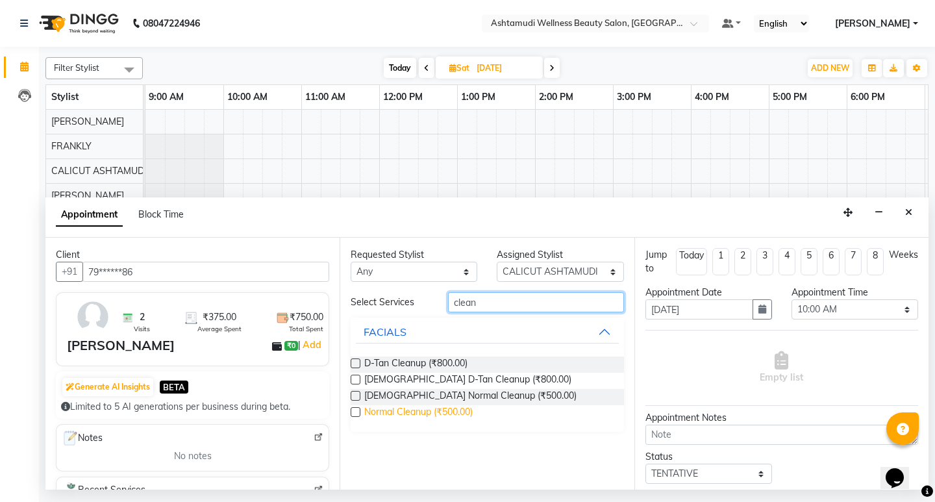
type input "clean"
click at [437, 414] on span "Normal Cleanup (₹500.00)" at bounding box center [418, 413] width 108 height 16
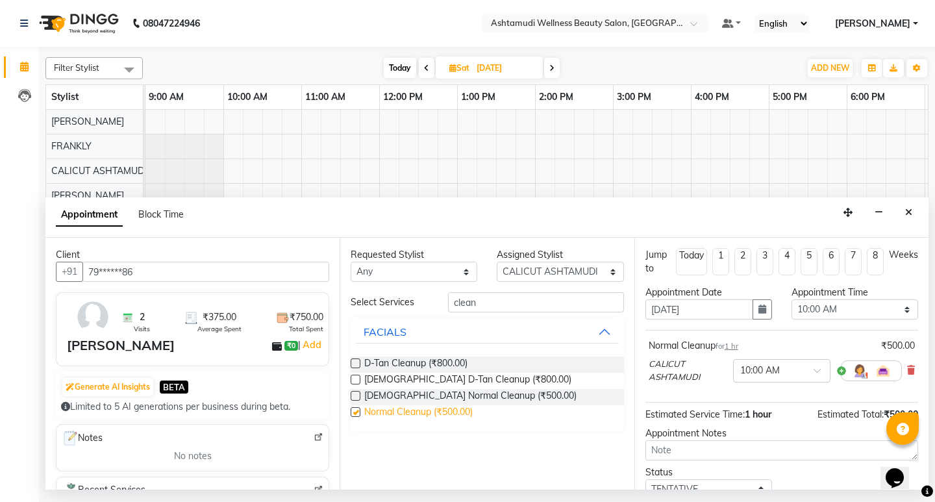
checkbox input "false"
click at [759, 313] on icon "button" at bounding box center [763, 309] width 8 height 9
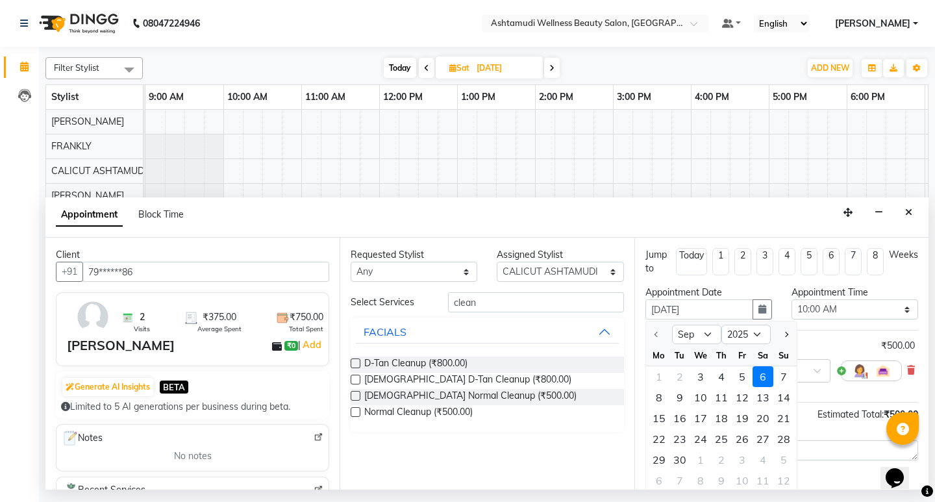
click at [760, 373] on div "6" at bounding box center [763, 376] width 21 height 21
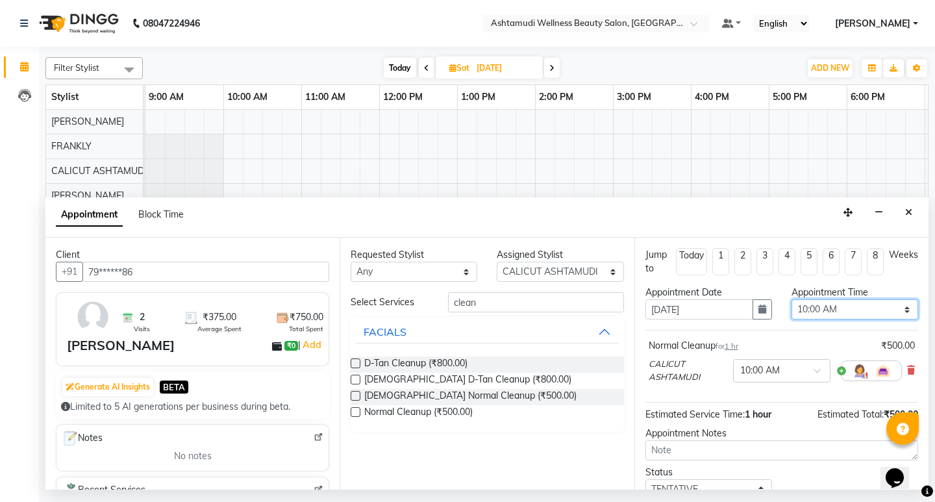
click at [866, 307] on select "Select 10:00 AM 10:15 AM 10:30 AM 10:45 AM 11:00 AM 11:15 AM 11:30 AM 11:45 AM …" at bounding box center [855, 309] width 127 height 20
select select "960"
click at [792, 299] on select "Select 10:00 AM 10:15 AM 10:30 AM 10:45 AM 11:00 AM 11:15 AM 11:30 AM 11:45 AM …" at bounding box center [855, 309] width 127 height 20
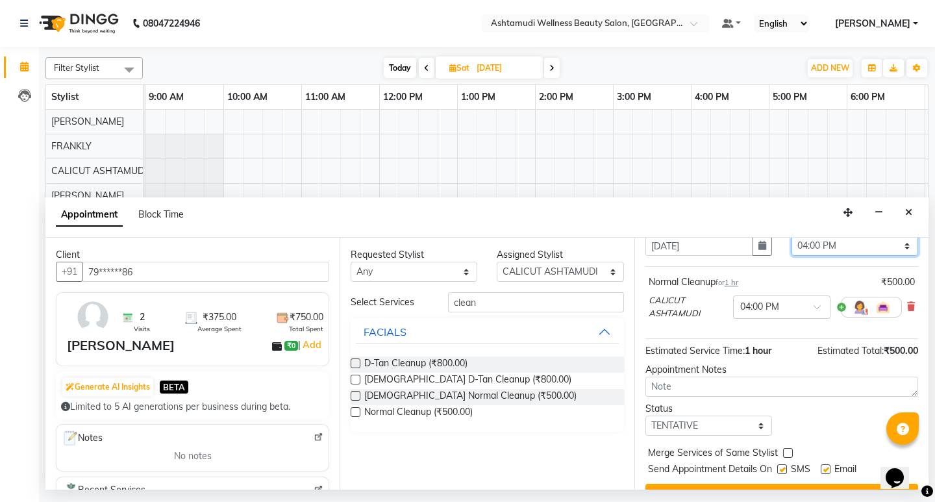
scroll to position [92, 0]
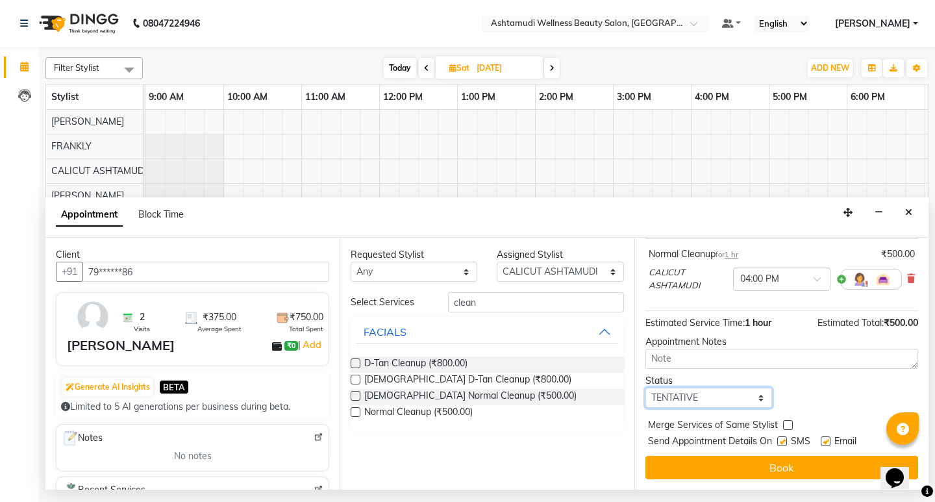
click at [694, 405] on select "Select TENTATIVE CONFIRM UPCOMING" at bounding box center [709, 398] width 127 height 20
select select "confirm booking"
click at [646, 388] on select "Select TENTATIVE CONFIRM UPCOMING" at bounding box center [709, 398] width 127 height 20
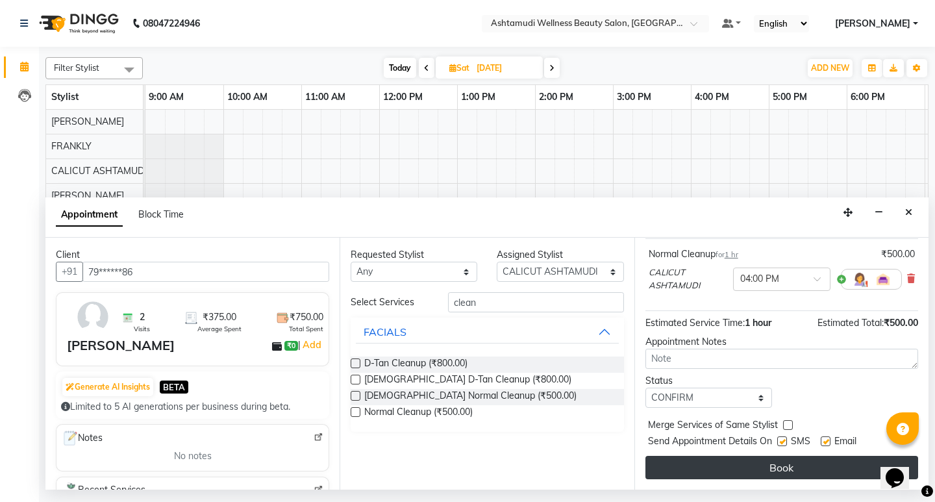
click at [784, 468] on button "Book" at bounding box center [782, 467] width 273 height 23
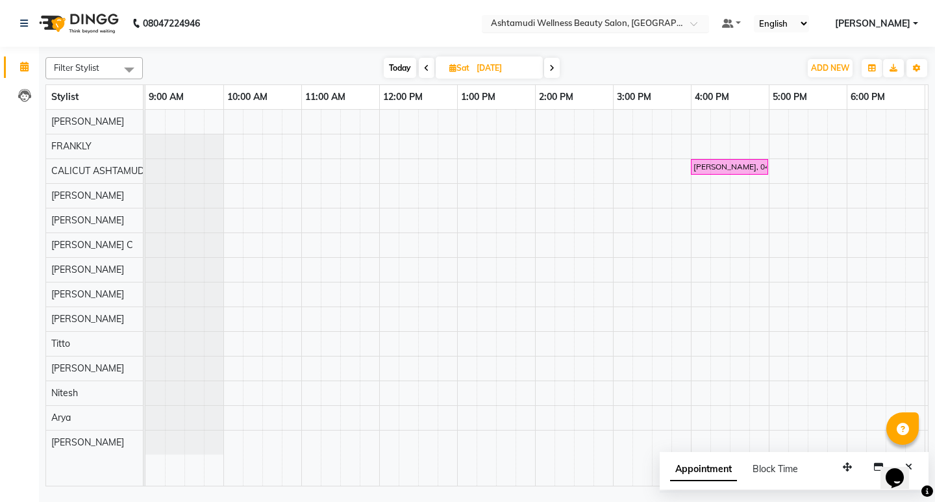
click at [707, 24] on span at bounding box center [698, 27] width 16 height 13
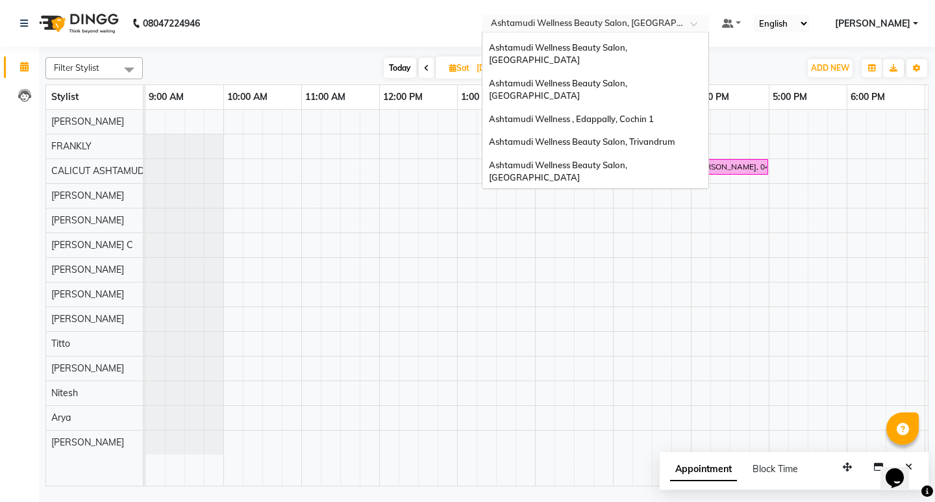
scroll to position [73, 0]
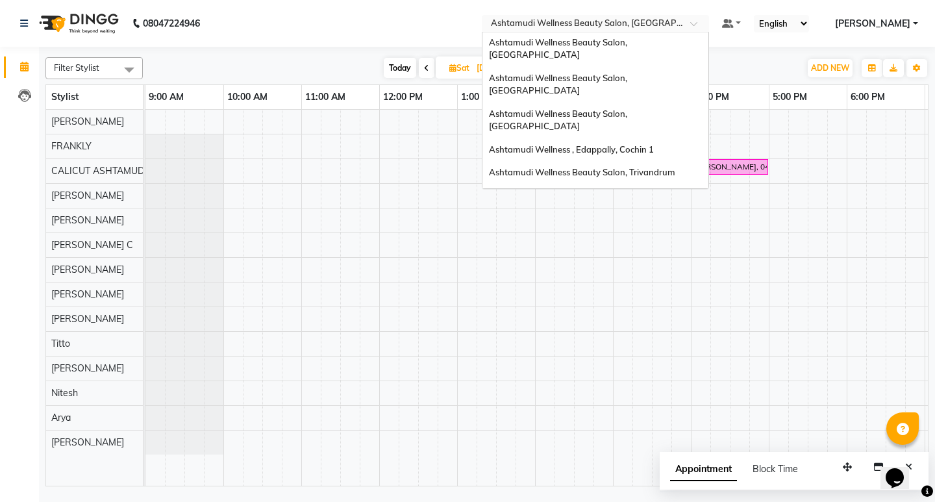
click at [684, 220] on div "Ashtamudi Welness Beauty Salon, Chinnakkada" at bounding box center [596, 238] width 226 height 36
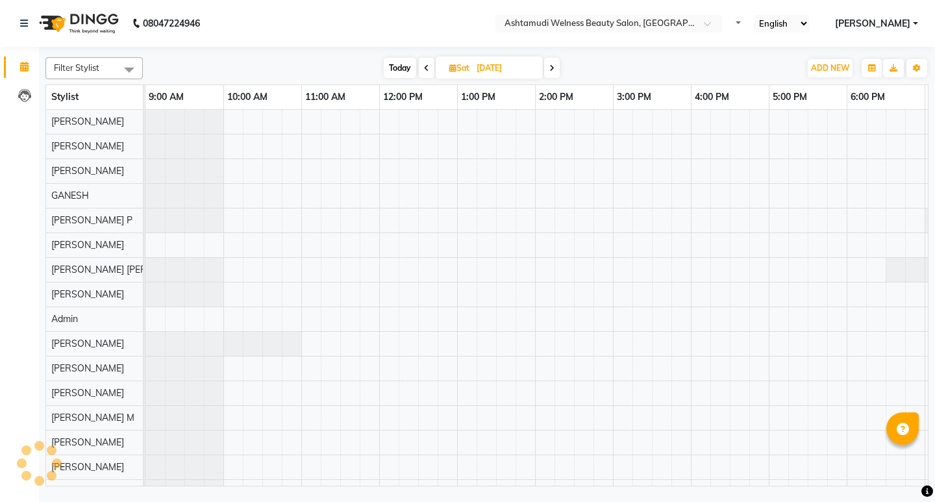
select select "en"
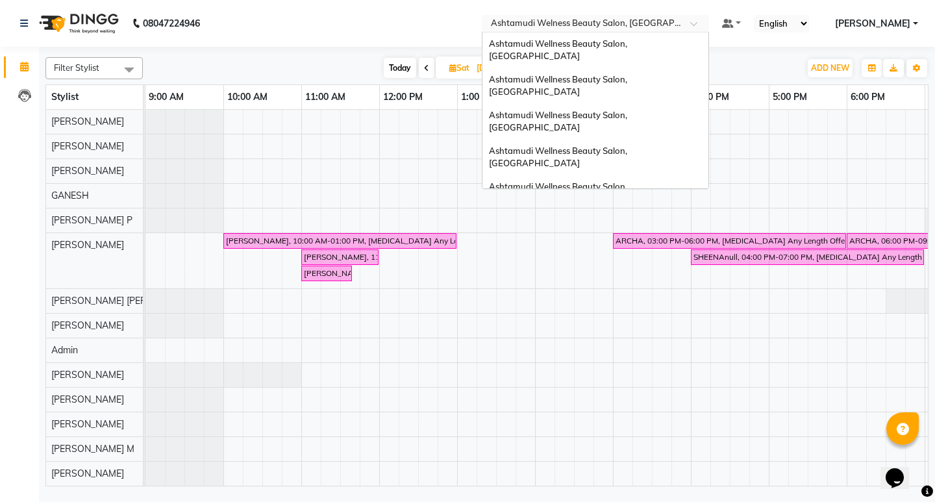
click at [709, 25] on div at bounding box center [595, 24] width 227 height 13
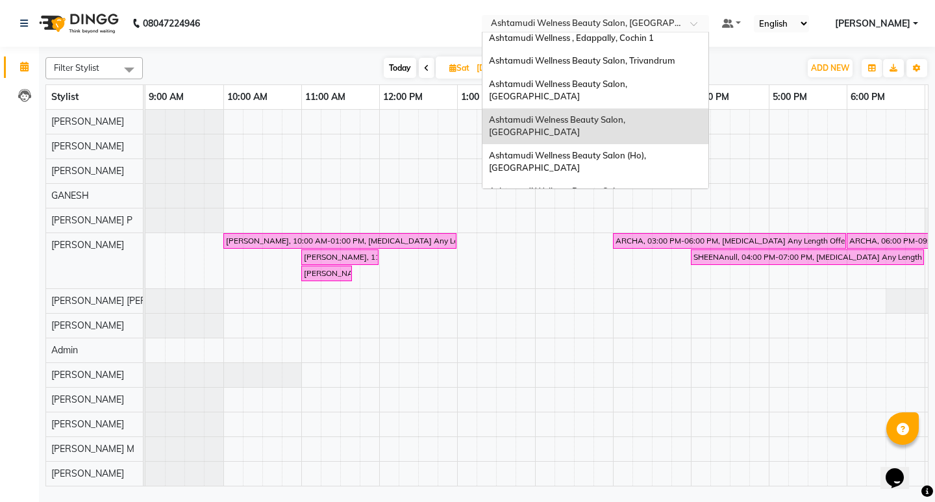
click at [427, 66] on icon at bounding box center [426, 68] width 5 height 8
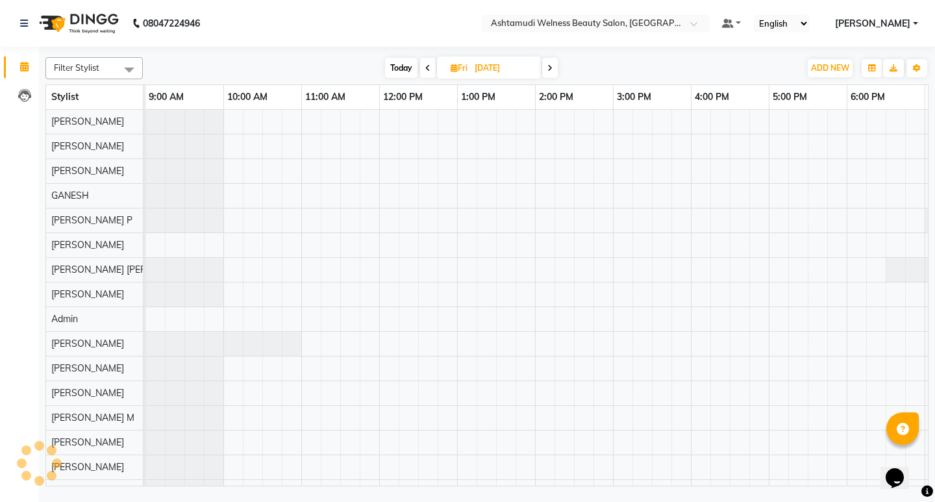
scroll to position [0, 153]
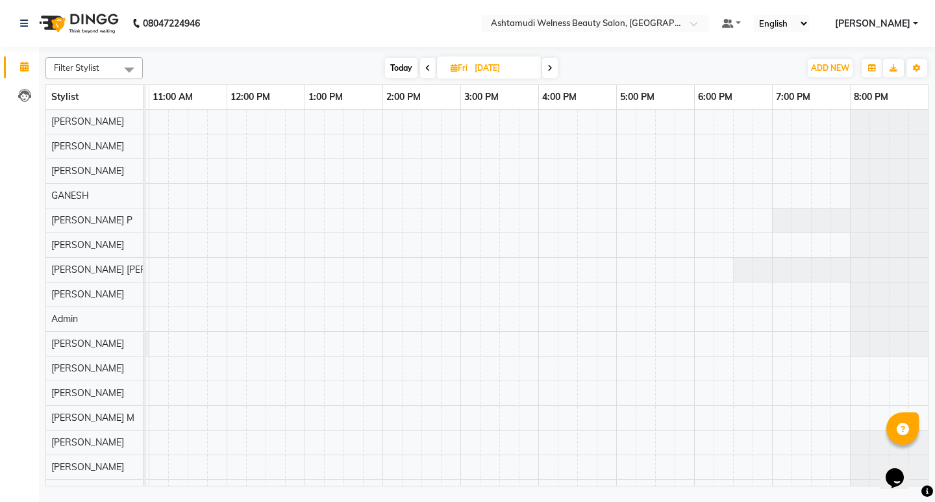
click at [427, 66] on icon at bounding box center [427, 68] width 5 height 8
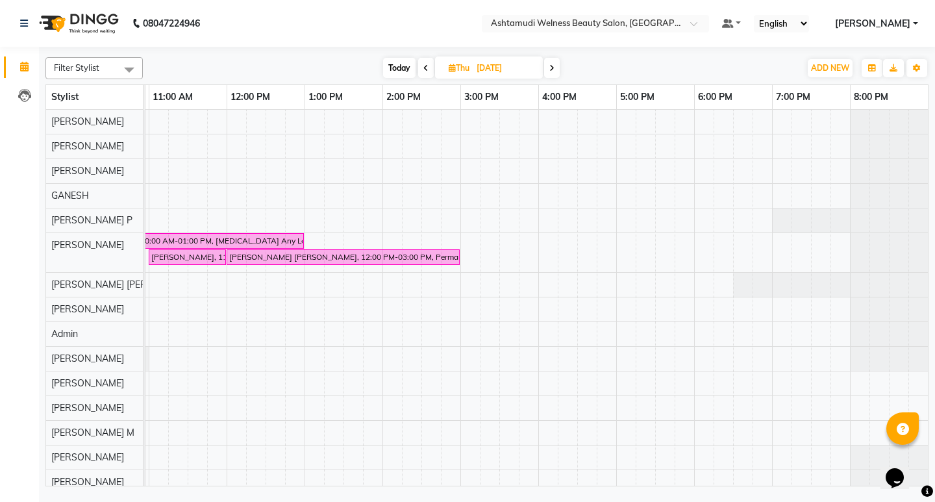
click at [427, 66] on icon at bounding box center [425, 68] width 5 height 8
type input "03-09-2025"
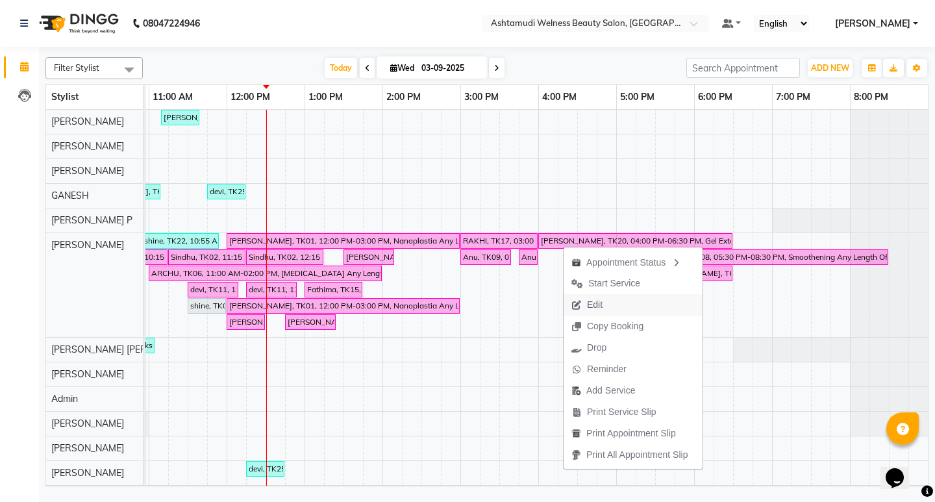
click at [619, 305] on button "Edit" at bounding box center [633, 304] width 139 height 21
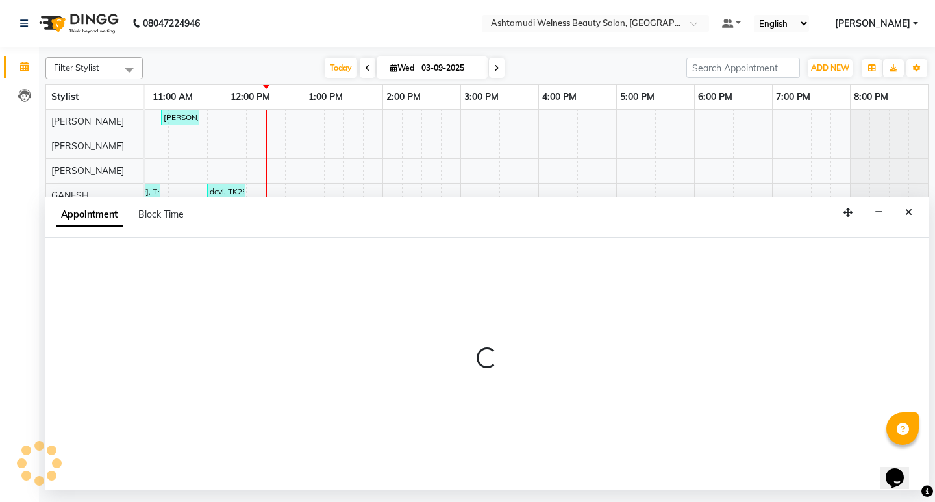
select select "tentative"
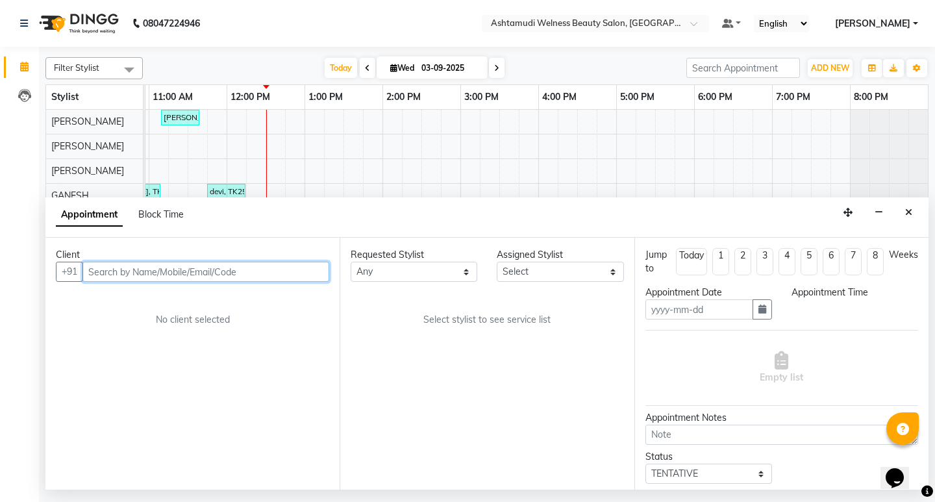
type input "03-09-2025"
select select "confirm booking"
select select "960"
select select "25976"
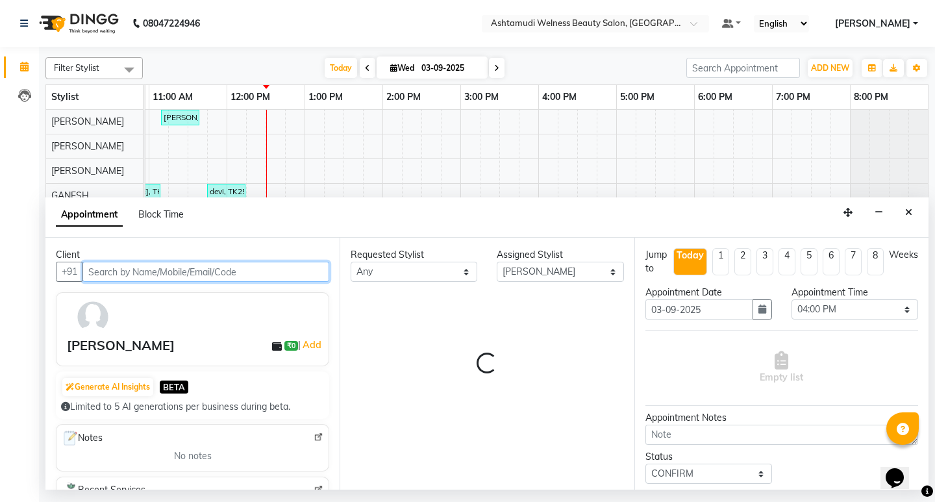
select select "1956"
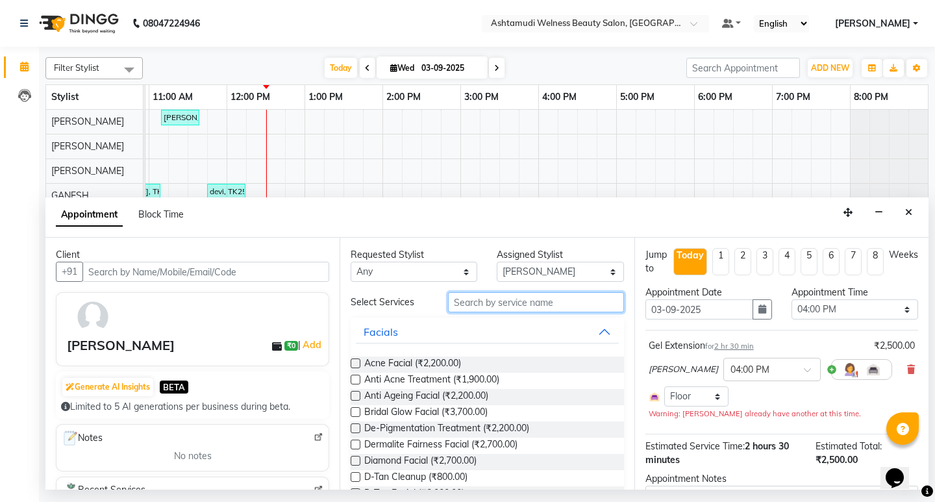
click at [475, 306] on input "text" at bounding box center [535, 302] width 175 height 20
type input "wax"
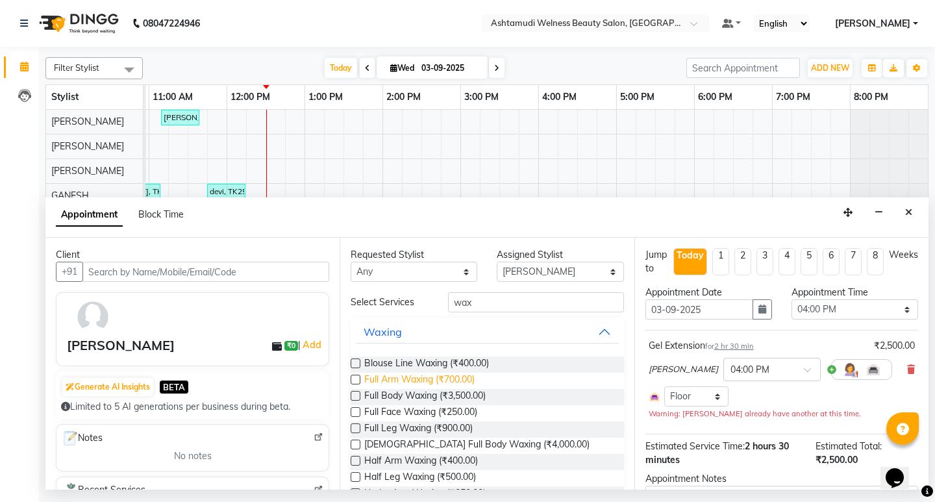
click at [437, 381] on span "Full Arm Waxing (₹700.00)" at bounding box center [419, 381] width 110 height 16
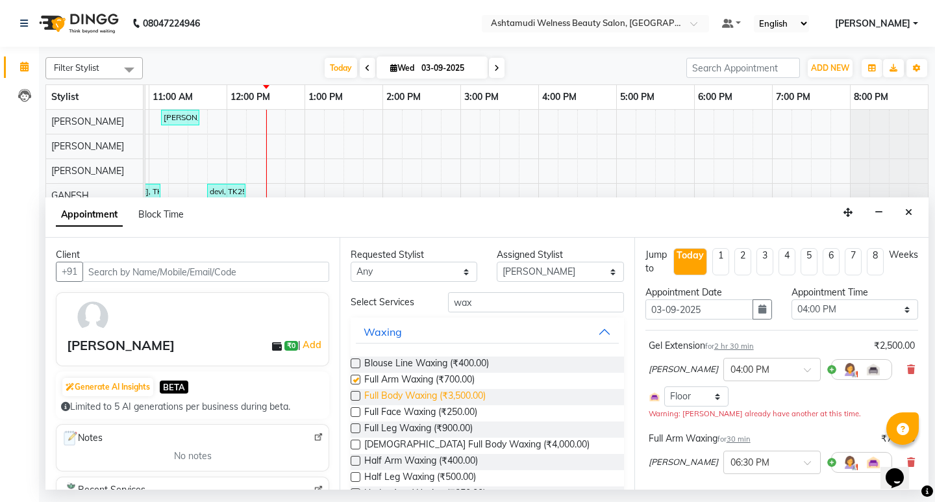
checkbox input "false"
click at [420, 427] on span "Full Leg Waxing (₹900.00)" at bounding box center [418, 429] width 108 height 16
checkbox input "false"
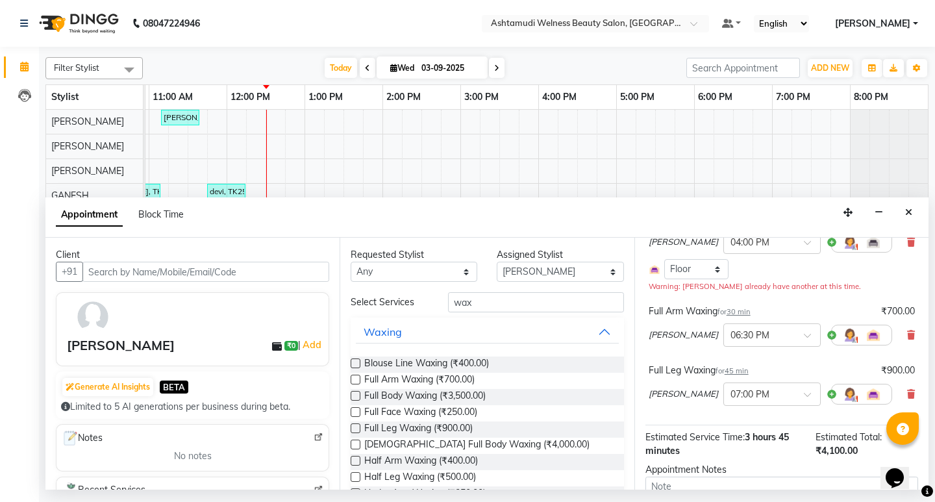
scroll to position [223, 0]
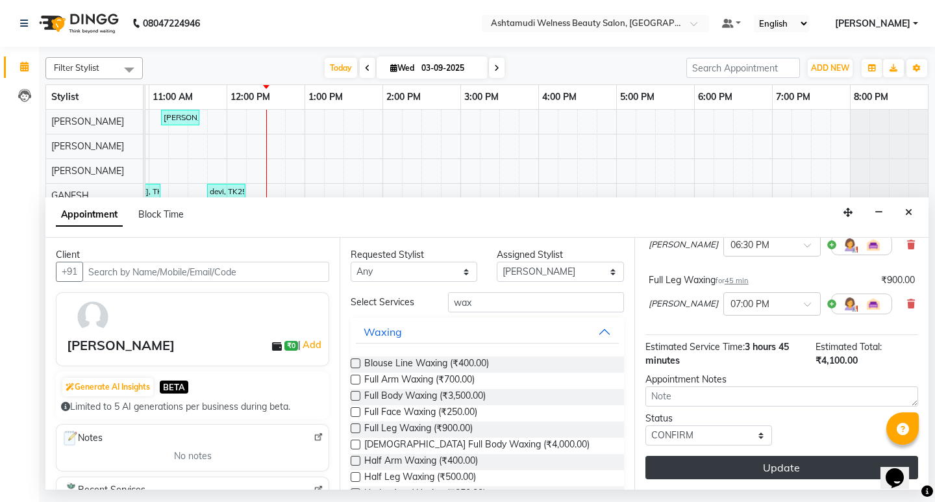
click at [788, 471] on button "Update" at bounding box center [782, 467] width 273 height 23
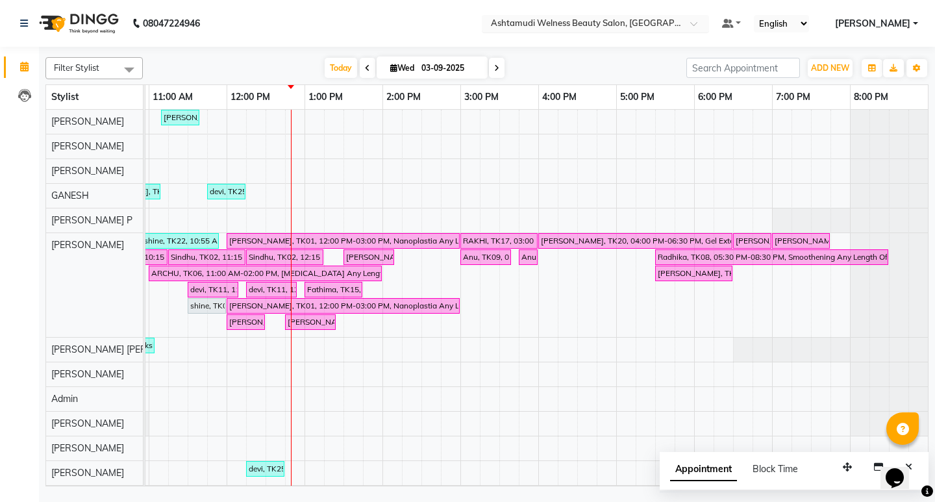
click at [677, 27] on input "text" at bounding box center [582, 24] width 188 height 13
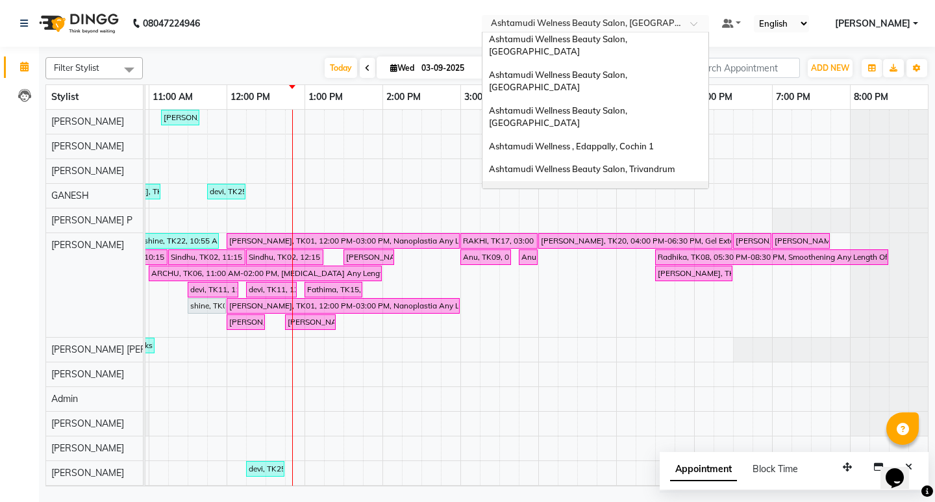
scroll to position [73, 0]
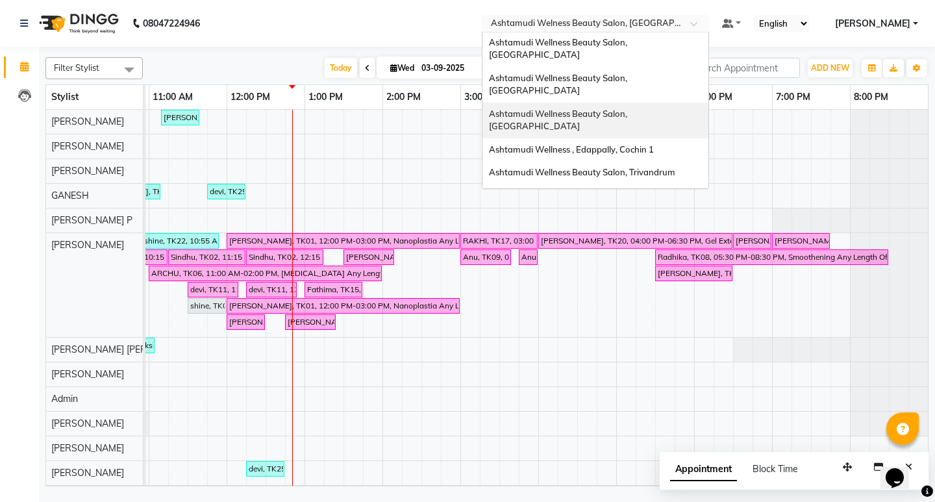
click at [629, 108] on span "Ashtamudi Wellness Beauty Salon, Kottarakkara" at bounding box center [559, 119] width 140 height 23
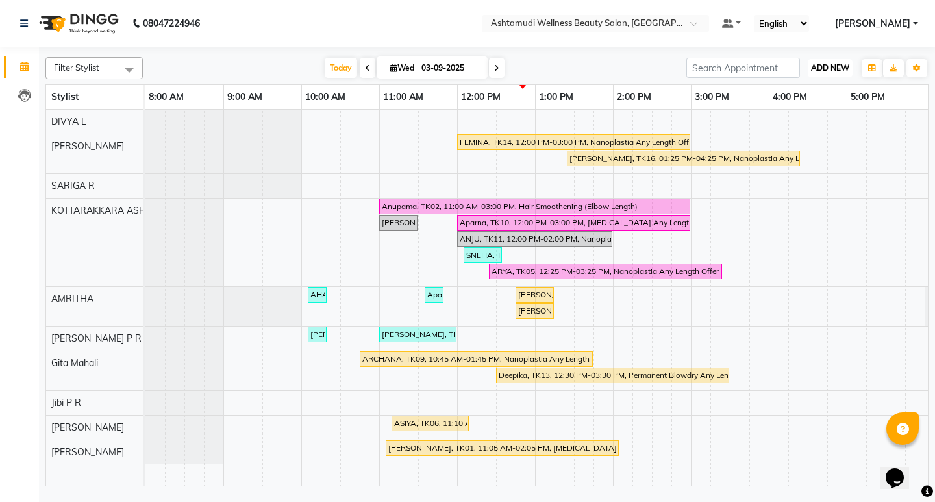
click at [836, 66] on span "ADD NEW" at bounding box center [830, 68] width 38 height 10
click at [822, 92] on button "Add Appointment" at bounding box center [800, 92] width 103 height 17
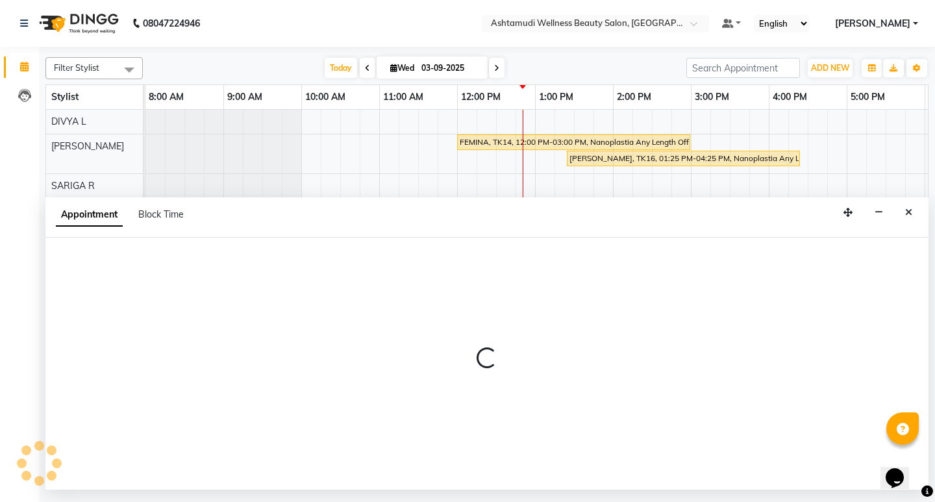
select select "540"
select select "tentative"
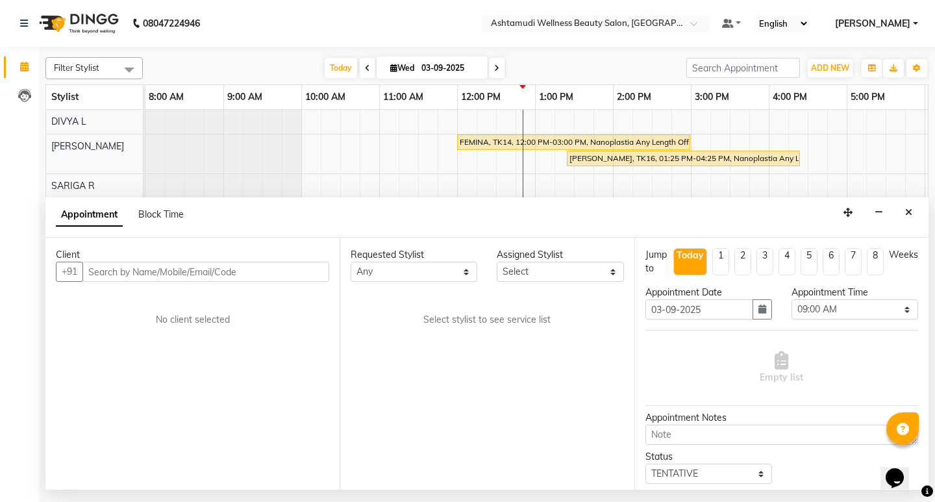
click at [216, 272] on input "text" at bounding box center [205, 272] width 247 height 20
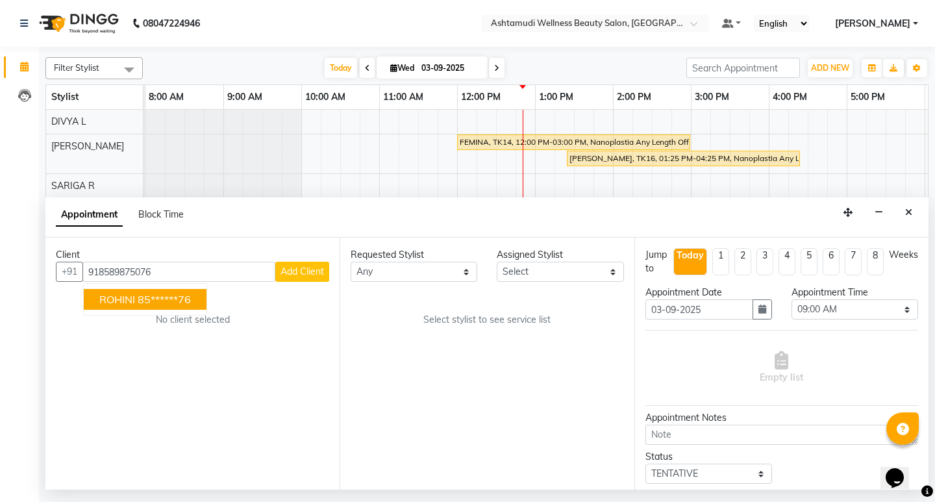
click at [100, 271] on input "918589875076" at bounding box center [178, 272] width 193 height 20
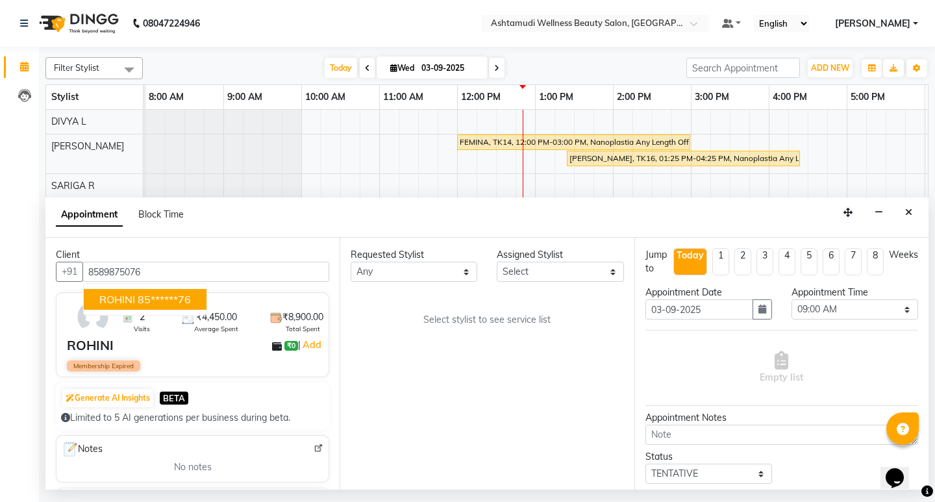
click at [121, 299] on span "ROHINI" at bounding box center [117, 299] width 36 height 13
type input "85******76"
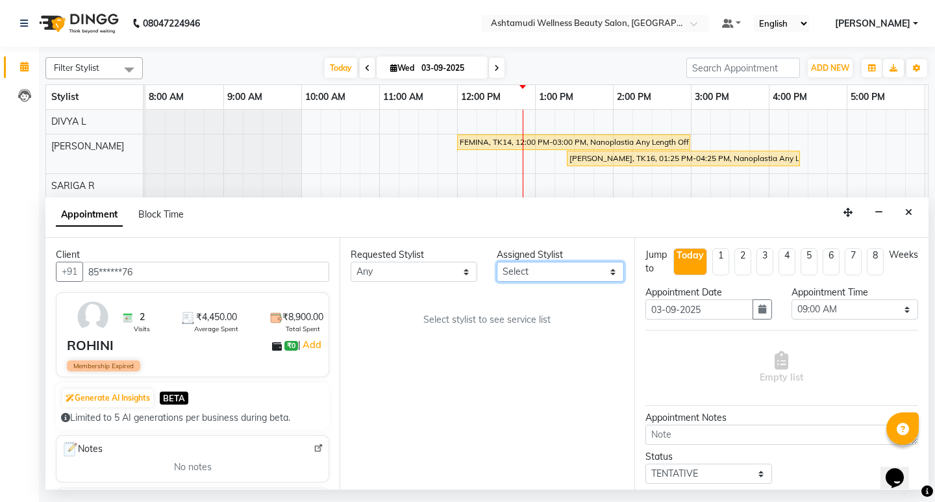
click at [596, 272] on select "Select AMRITHA DIVYA L Gita Mahali Jibi P R [PERSON_NAME] ASHTAMUDI [PERSON_NAM…" at bounding box center [560, 272] width 127 height 20
select select "27462"
click at [497, 262] on select "Select AMRITHA DIVYA L Gita Mahali Jibi P R Karina Darjee KOTTARAKKARA ASHTAMUD…" at bounding box center [560, 272] width 127 height 20
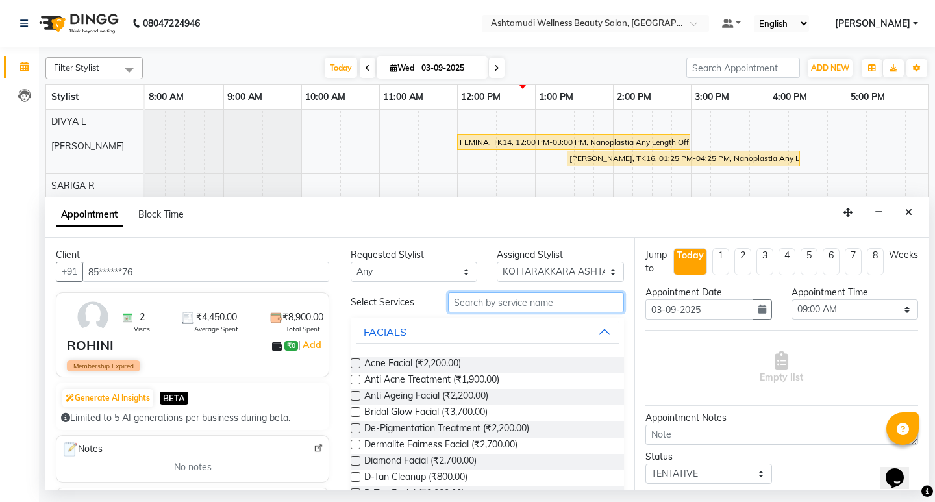
click at [511, 300] on input "text" at bounding box center [535, 302] width 175 height 20
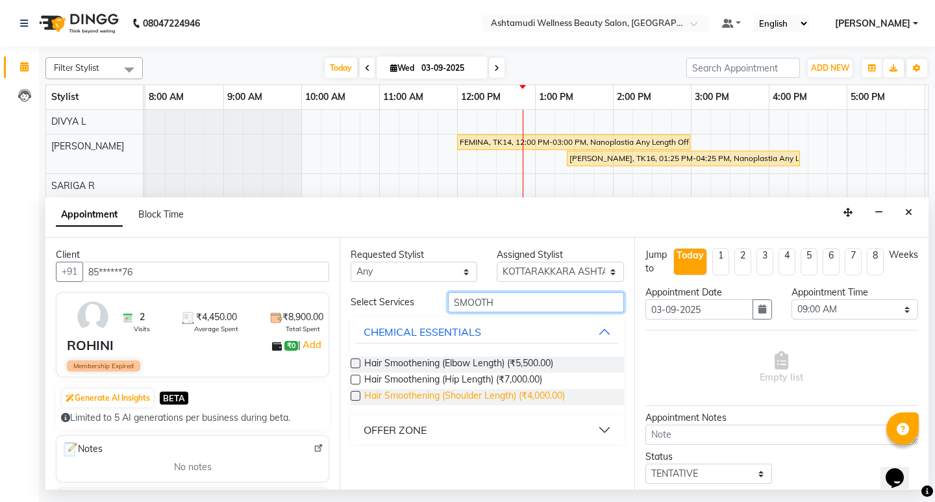
type input "SMOOTH"
click at [535, 397] on span "Hair Smoothening (Shoulder Length) (₹4,000.00)" at bounding box center [464, 397] width 201 height 16
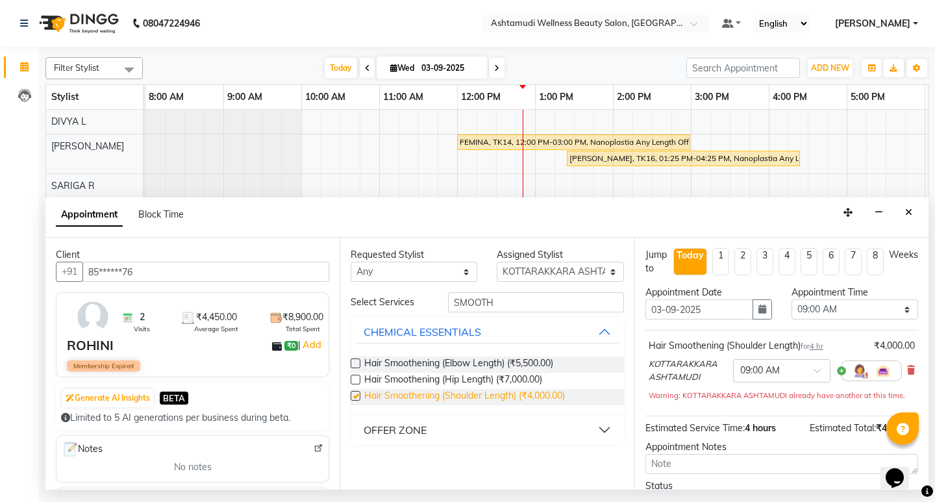
checkbox input "false"
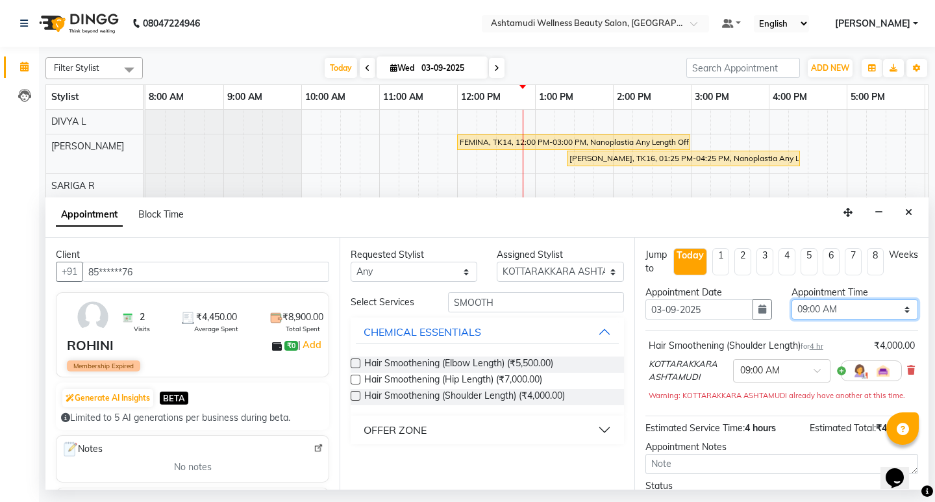
click at [873, 303] on select "Select 09:00 AM 09:15 AM 09:30 AM 09:45 AM 10:00 AM 10:15 AM 10:30 AM 10:45 AM …" at bounding box center [855, 309] width 127 height 20
select select "840"
click at [792, 299] on select "Select 09:00 AM 09:15 AM 09:30 AM 09:45 AM 10:00 AM 10:15 AM 10:30 AM 10:45 AM …" at bounding box center [855, 309] width 127 height 20
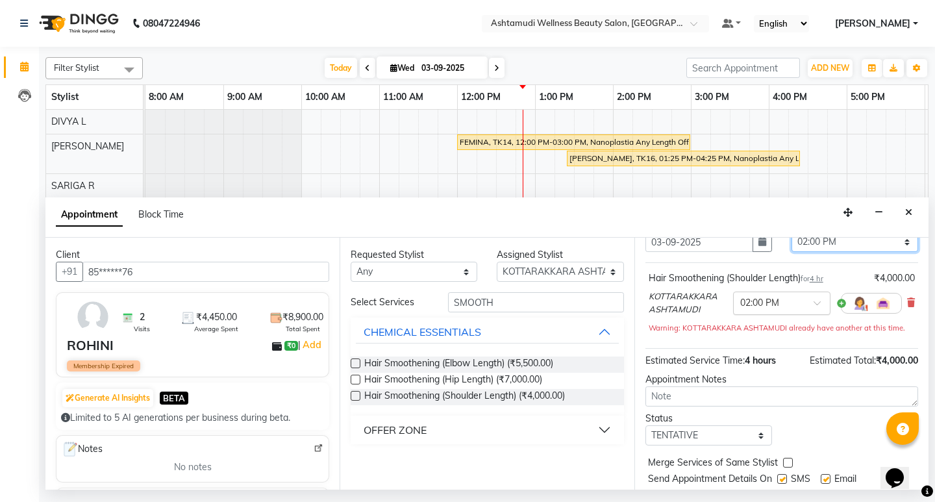
scroll to position [105, 0]
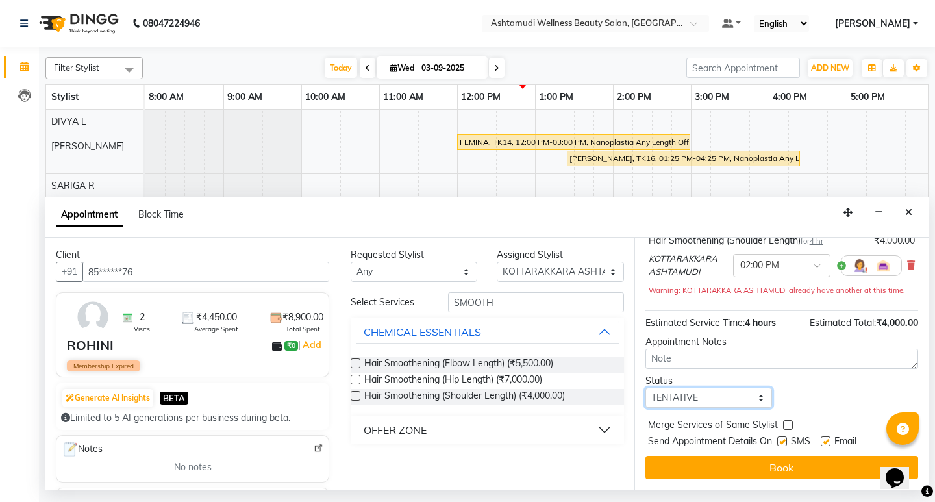
click at [722, 397] on select "Select TENTATIVE CONFIRM CHECK-IN UPCOMING" at bounding box center [709, 398] width 127 height 20
select select "confirm booking"
click at [646, 388] on select "Select TENTATIVE CONFIRM CHECK-IN UPCOMING" at bounding box center [709, 398] width 127 height 20
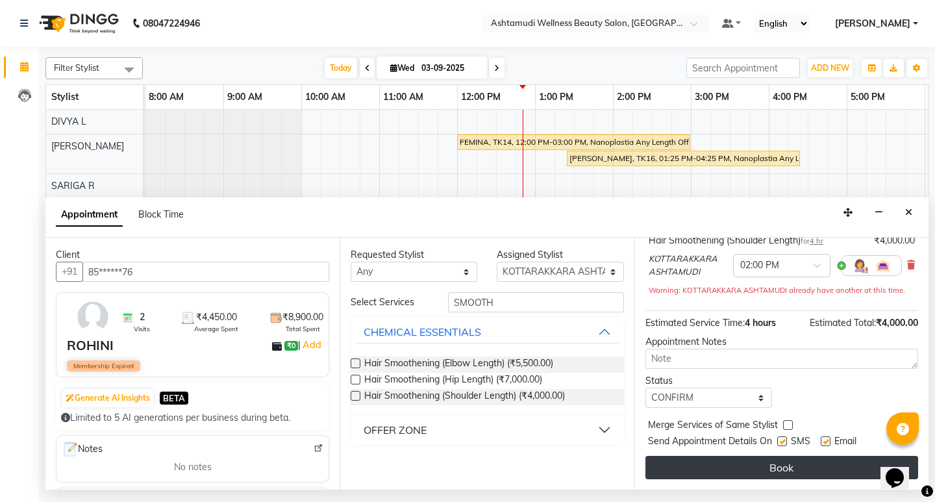
click at [822, 470] on button "Book" at bounding box center [782, 467] width 273 height 23
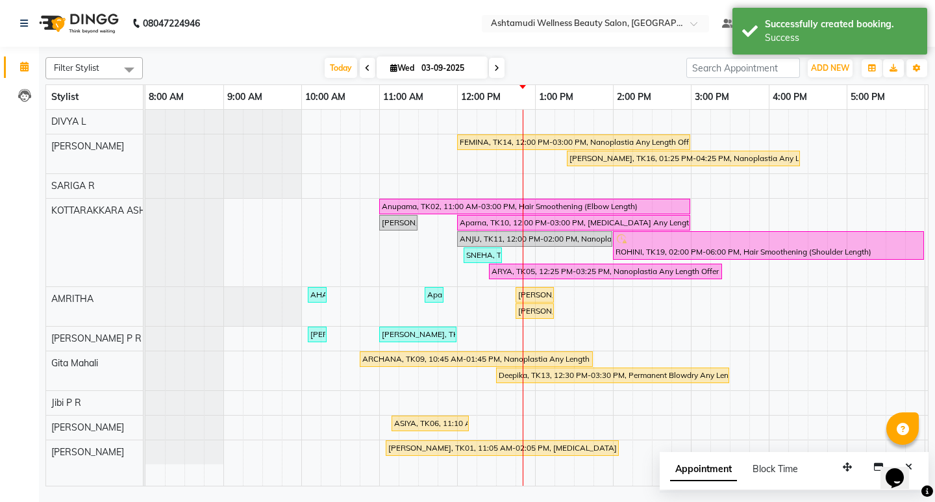
drag, startPoint x: 631, startPoint y: 475, endPoint x: 718, endPoint y: 475, distance: 87.0
click at [718, 475] on div "Filter Stylist Select All AMRITHA DIVYA L Gita Mahali Jibi P R Karina Darjee KO…" at bounding box center [486, 269] width 883 height 434
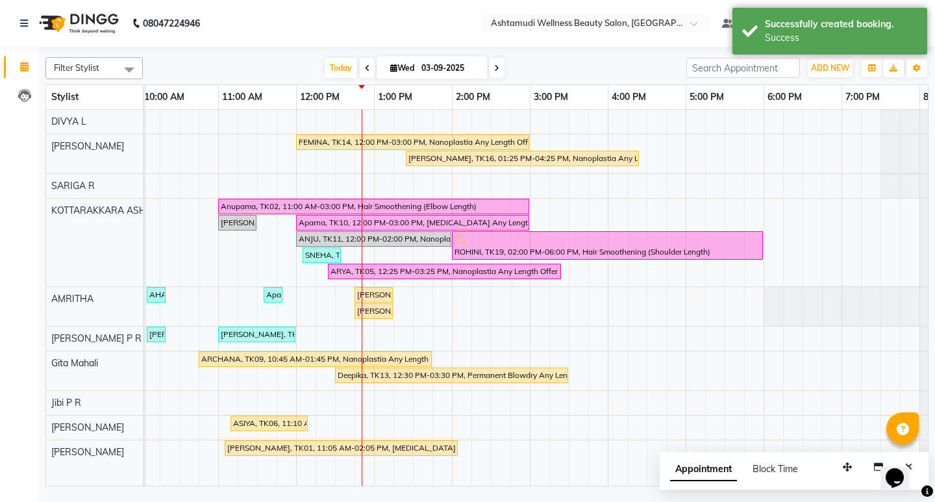
scroll to position [0, 166]
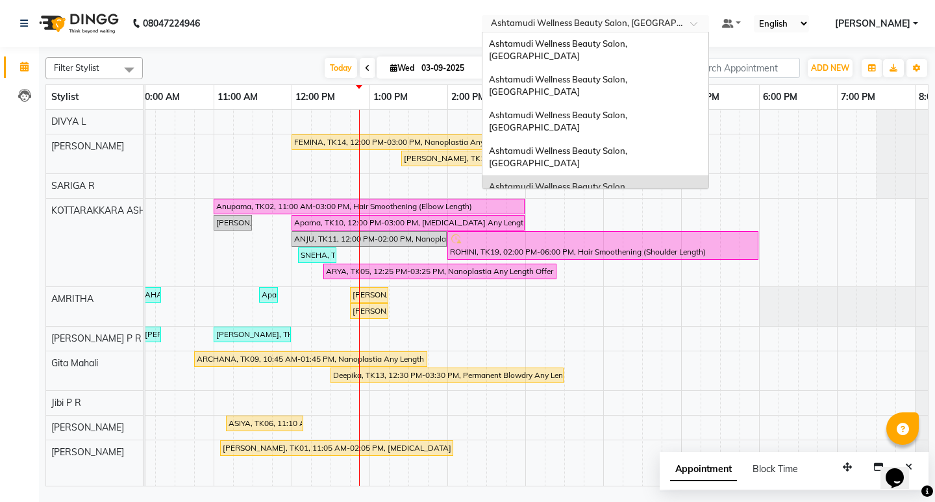
click at [709, 26] on div at bounding box center [595, 24] width 227 height 13
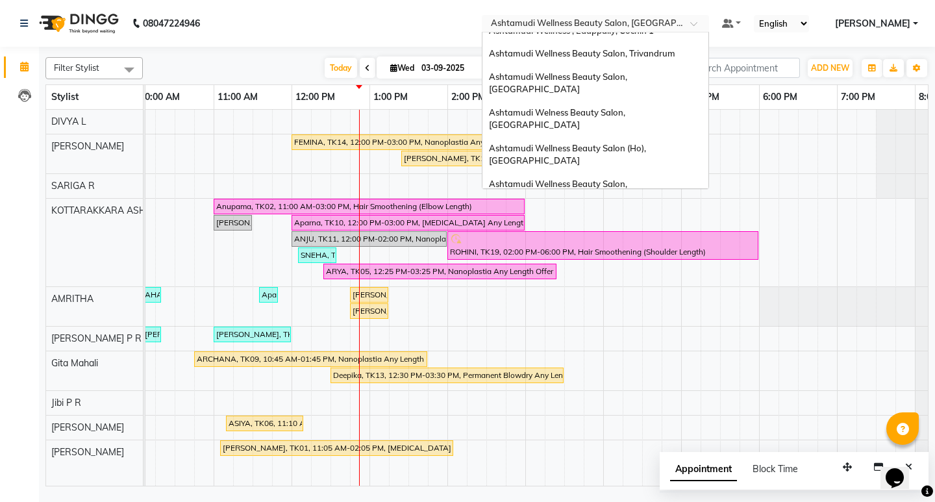
scroll to position [195, 0]
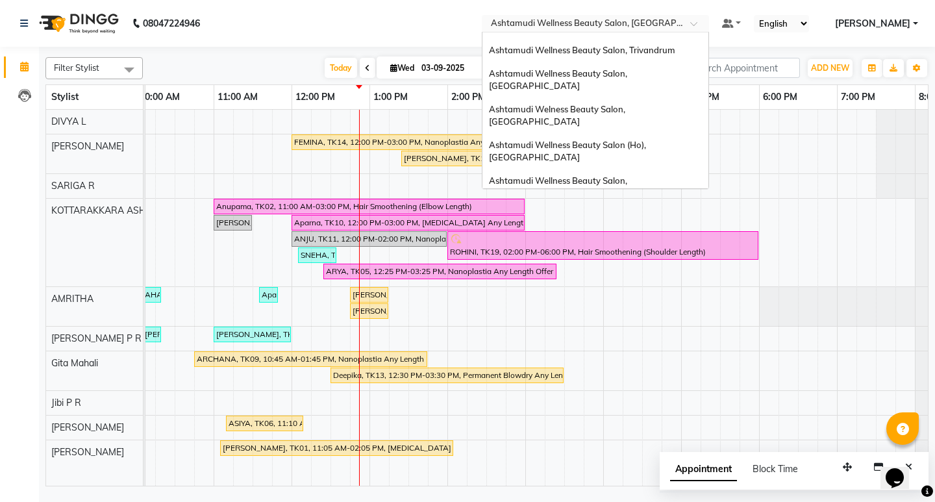
click at [672, 241] on div "Ashtamudi Beauty Lounge, [GEOGRAPHIC_DATA]" at bounding box center [596, 252] width 226 height 23
